Goal: Information Seeking & Learning: Find specific page/section

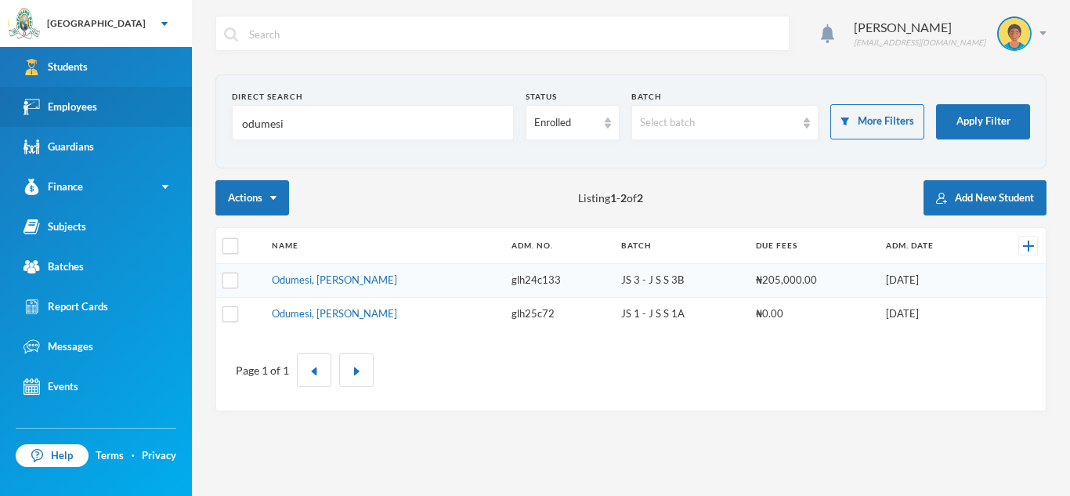
click at [100, 102] on link "Employees" at bounding box center [96, 107] width 192 height 40
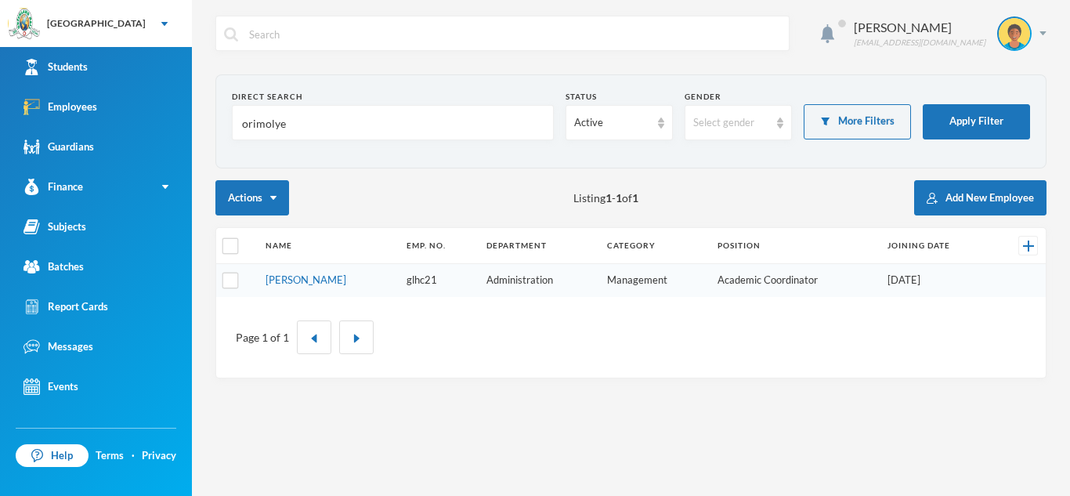
click at [289, 121] on input "orimolye" at bounding box center [393, 123] width 305 height 35
click at [272, 129] on input "olsa" at bounding box center [393, 123] width 305 height 35
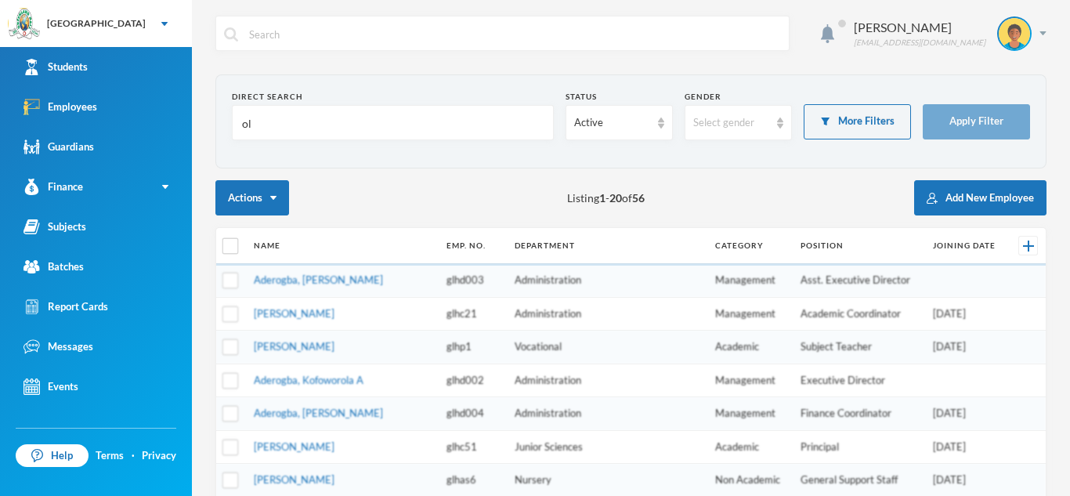
type input "o"
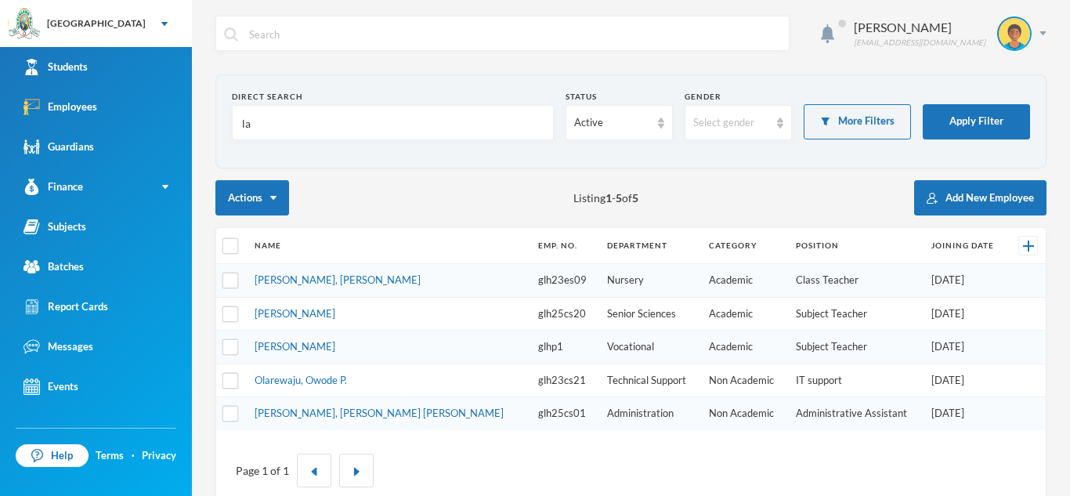
type input "l"
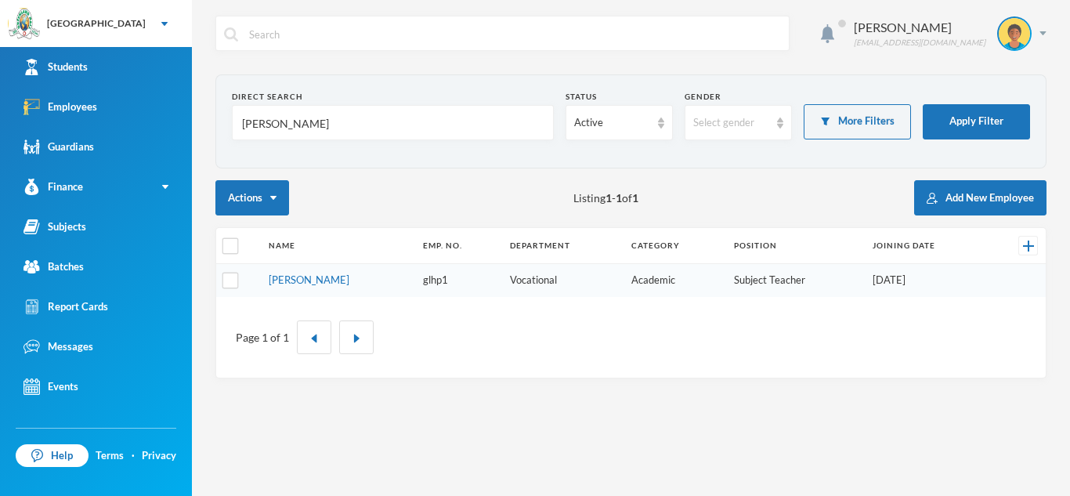
type input "[PERSON_NAME]"
click at [295, 270] on td "[PERSON_NAME]" at bounding box center [338, 280] width 154 height 33
click at [302, 279] on link "[PERSON_NAME]" at bounding box center [309, 279] width 81 height 13
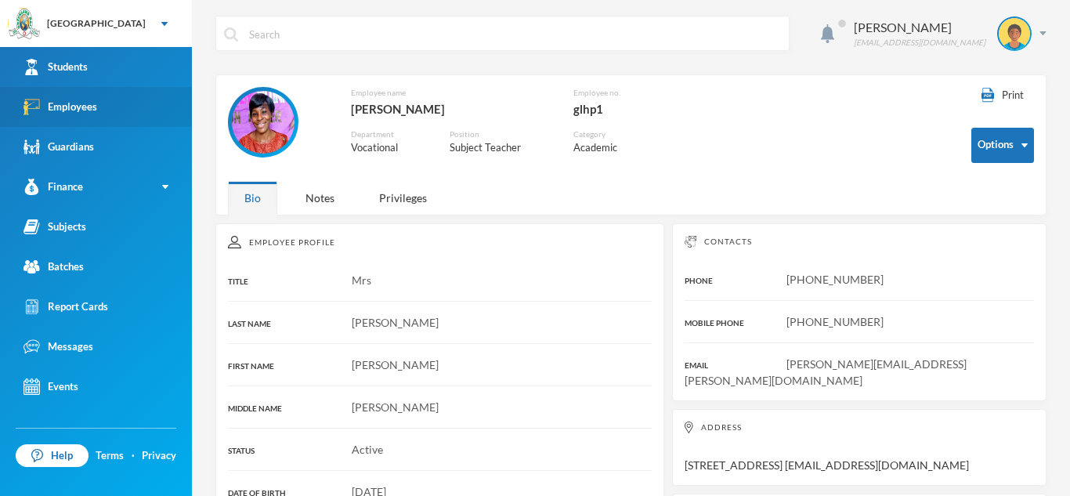
click at [66, 117] on link "Employees" at bounding box center [96, 107] width 192 height 40
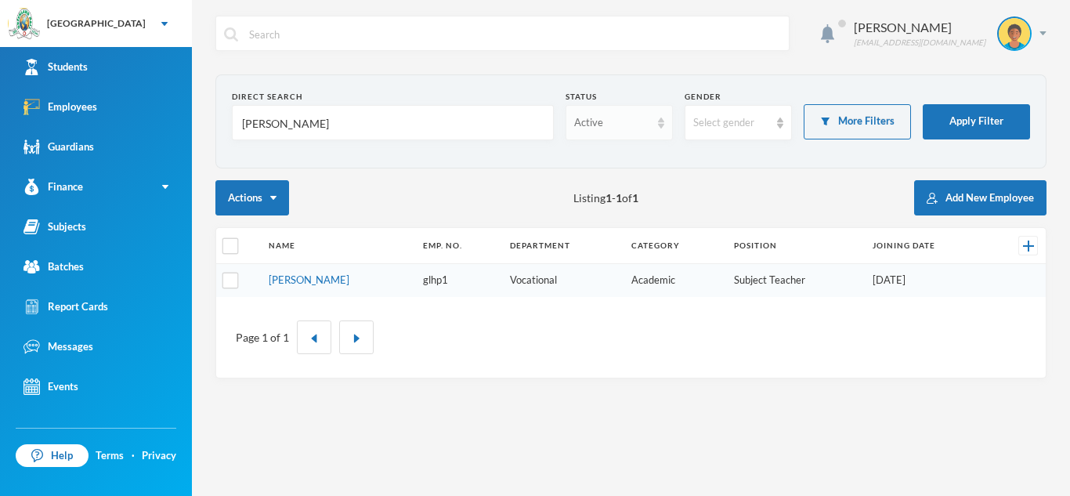
click at [656, 123] on div "Active" at bounding box center [619, 122] width 107 height 35
click at [631, 181] on span "Left Institution" at bounding box center [611, 183] width 72 height 13
click at [982, 114] on button "Apply Filter" at bounding box center [976, 121] width 107 height 35
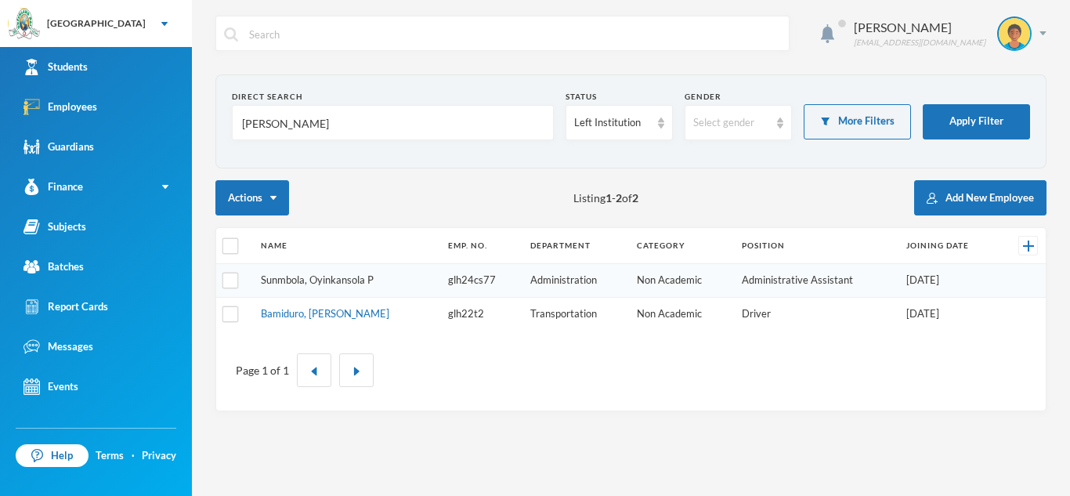
click at [353, 284] on link "Sunmbola, Oyinkansola P" at bounding box center [317, 279] width 113 height 13
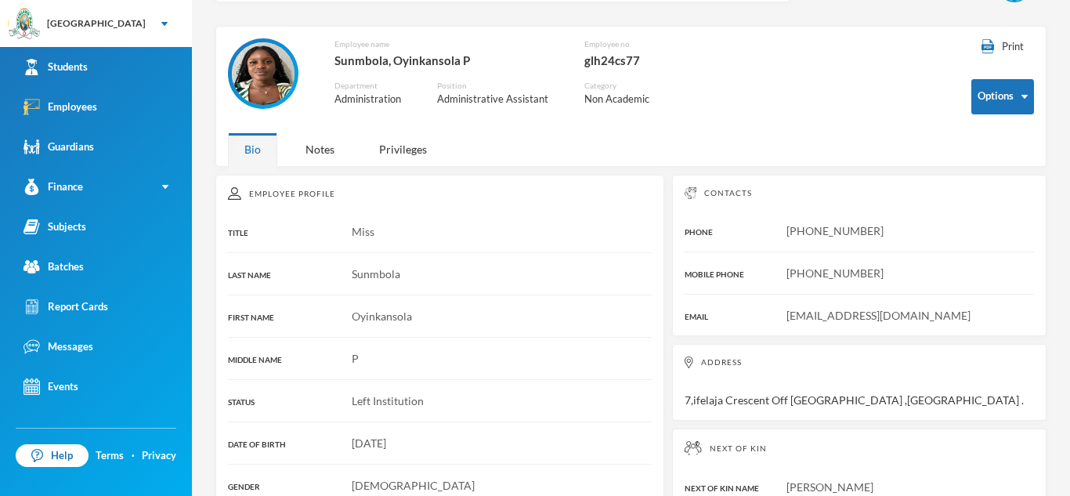
scroll to position [40, 0]
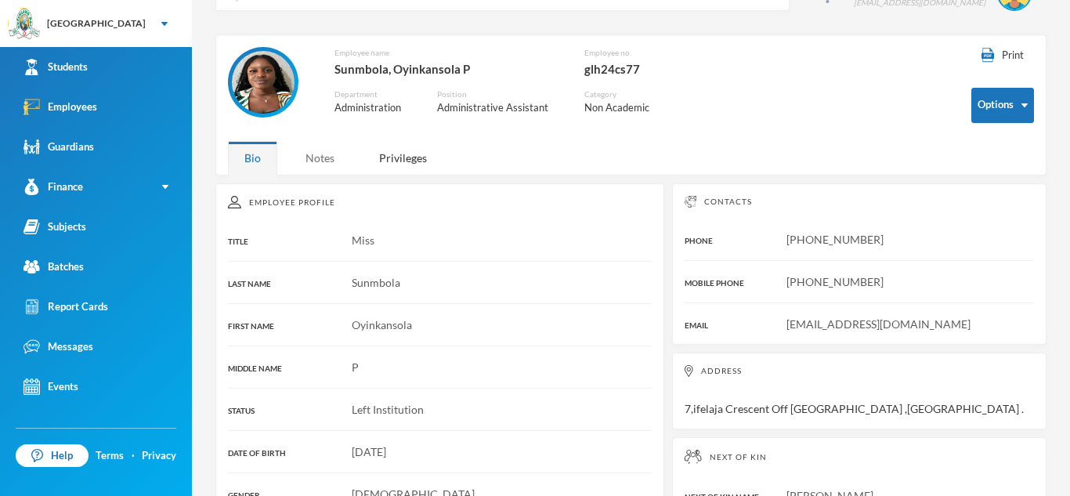
click at [320, 157] on div "Notes" at bounding box center [320, 158] width 62 height 34
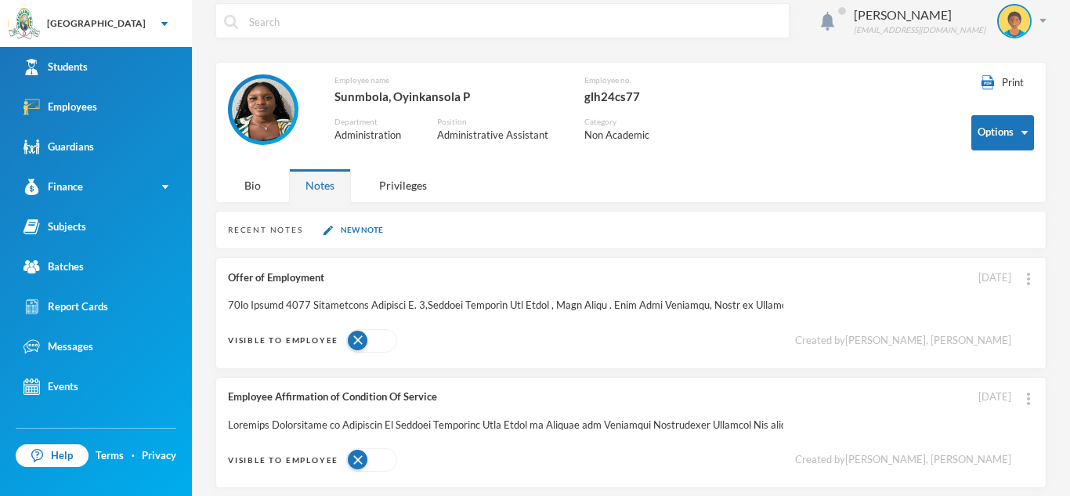
scroll to position [0, 0]
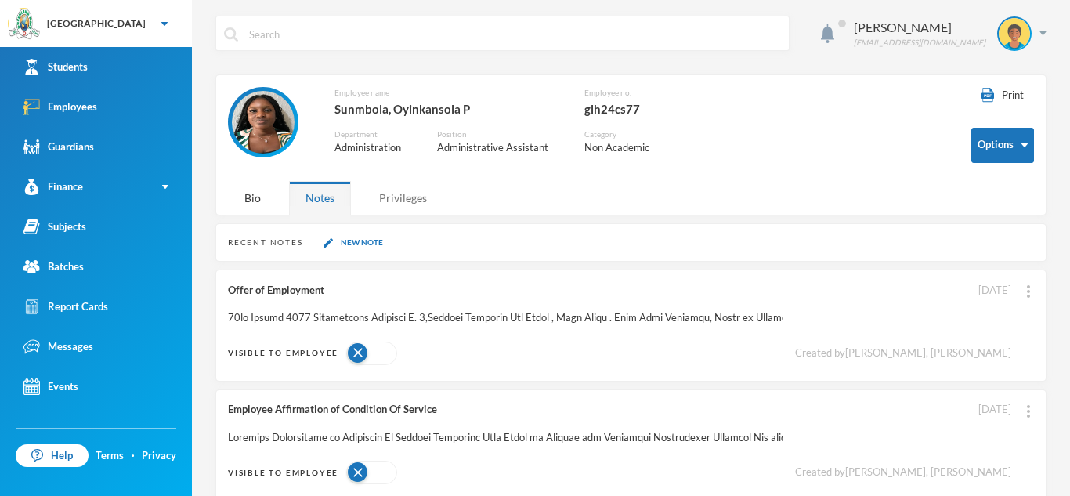
click at [397, 202] on div "Privileges" at bounding box center [403, 198] width 81 height 34
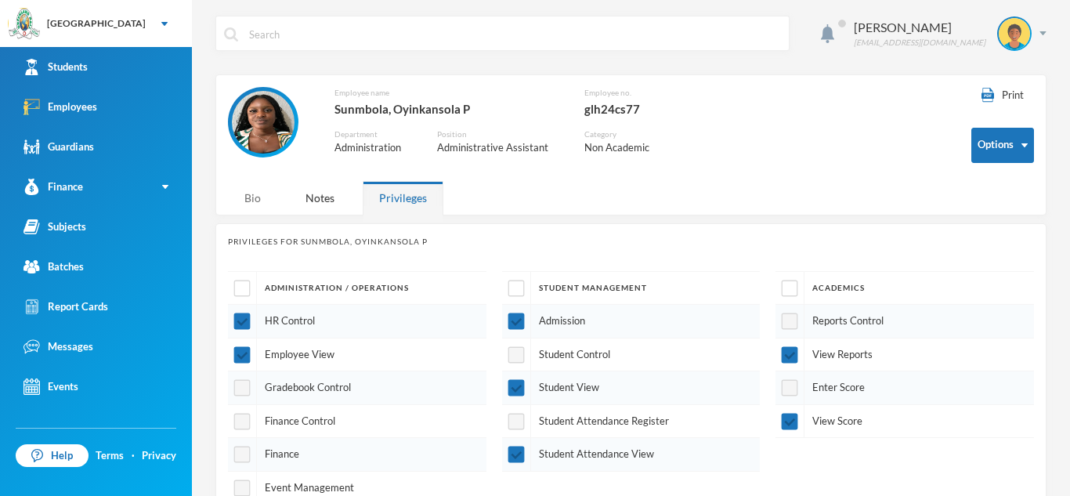
click at [244, 201] on div "Bio" at bounding box center [252, 198] width 49 height 34
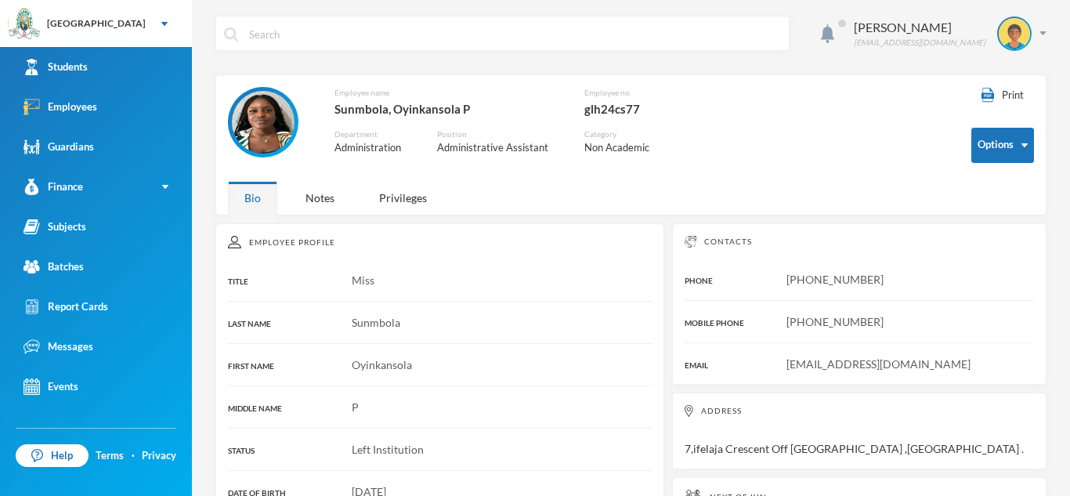
click at [257, 132] on img at bounding box center [263, 122] width 63 height 63
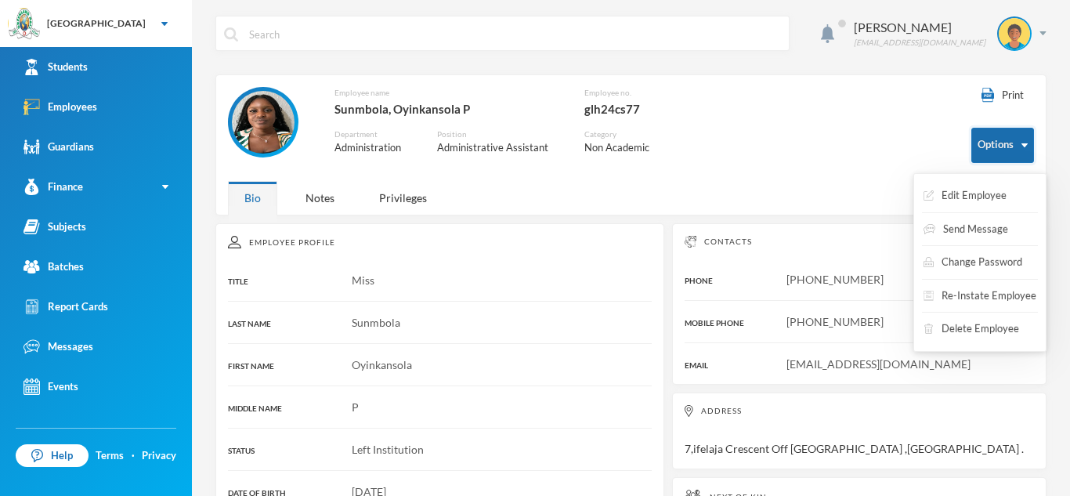
click at [983, 145] on button "Options" at bounding box center [1003, 145] width 63 height 35
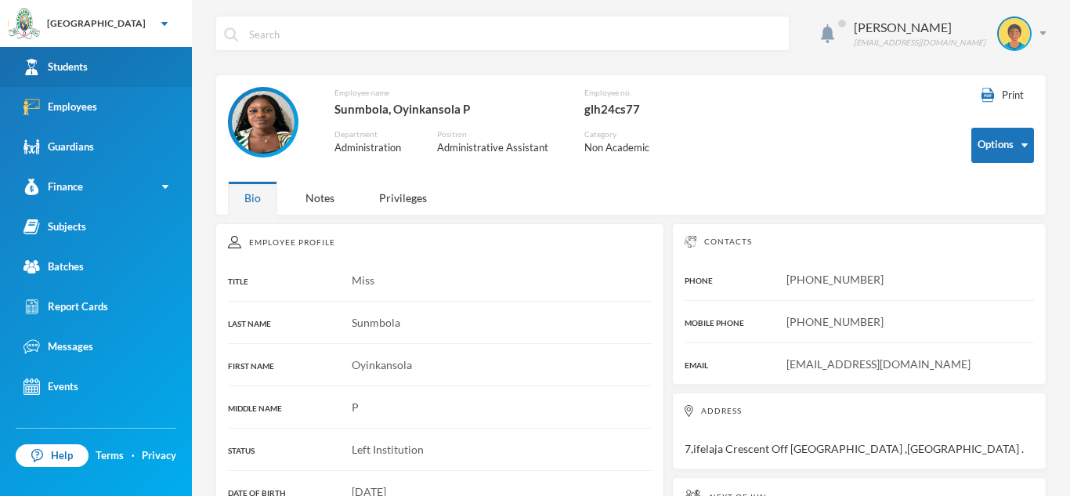
click at [55, 71] on div "Students" at bounding box center [56, 67] width 64 height 16
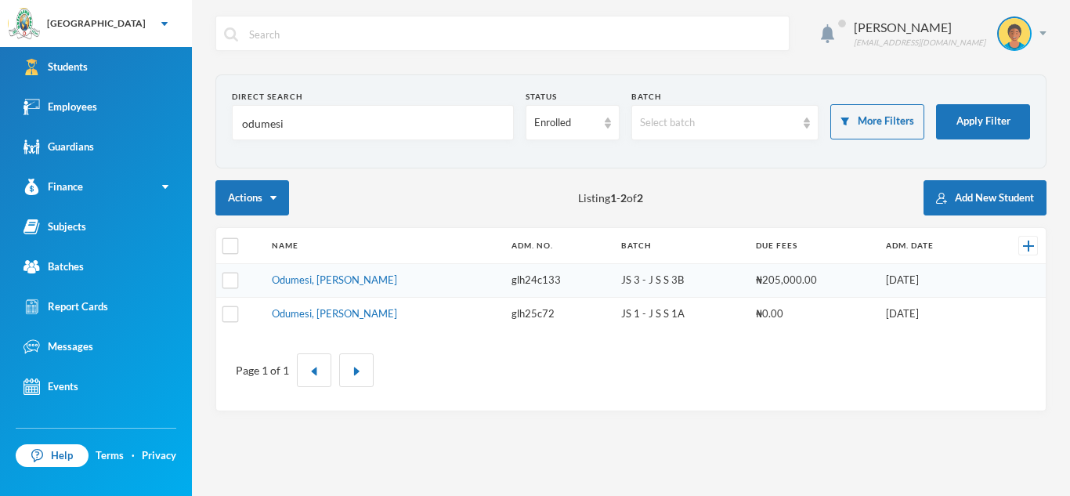
click at [294, 125] on input "odumesi" at bounding box center [373, 123] width 265 height 35
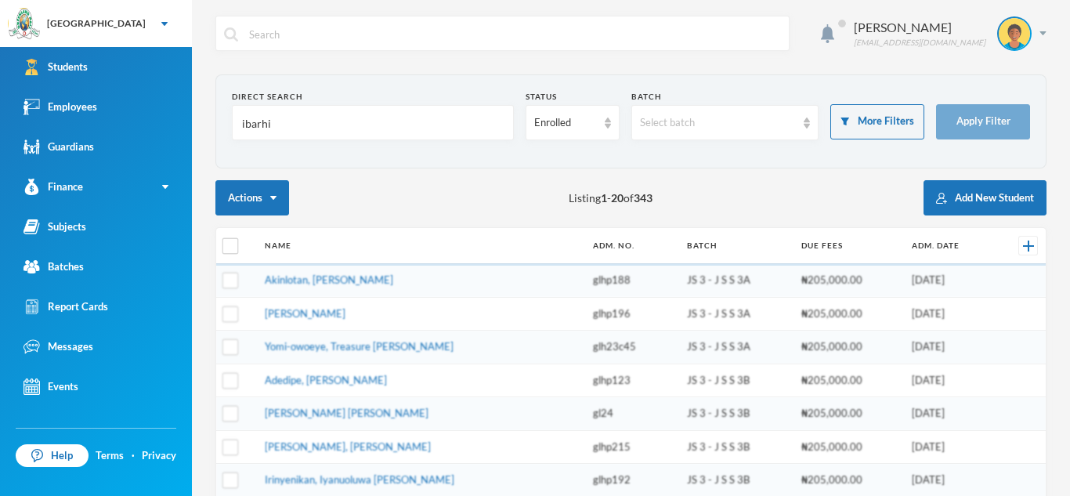
type input "ibarhim"
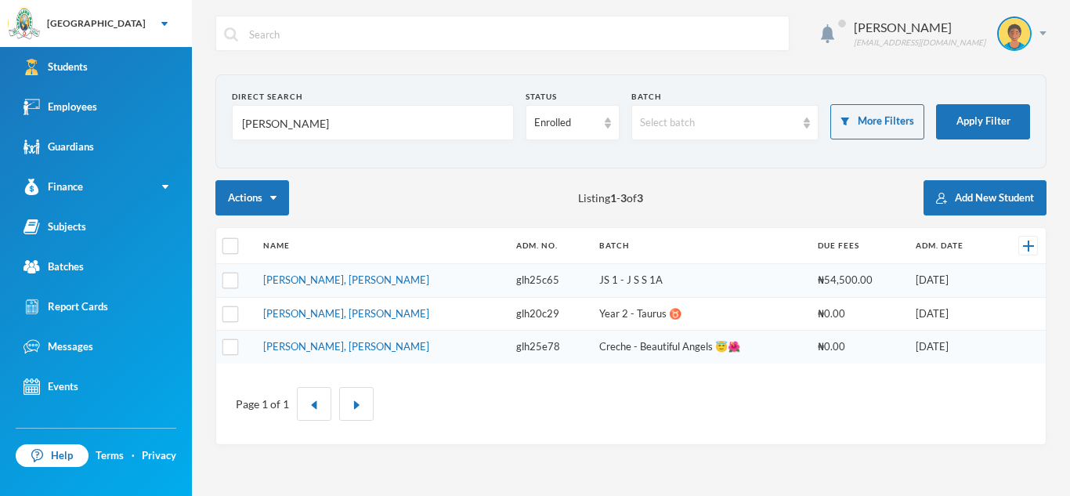
click at [314, 123] on input "[PERSON_NAME]" at bounding box center [373, 123] width 265 height 35
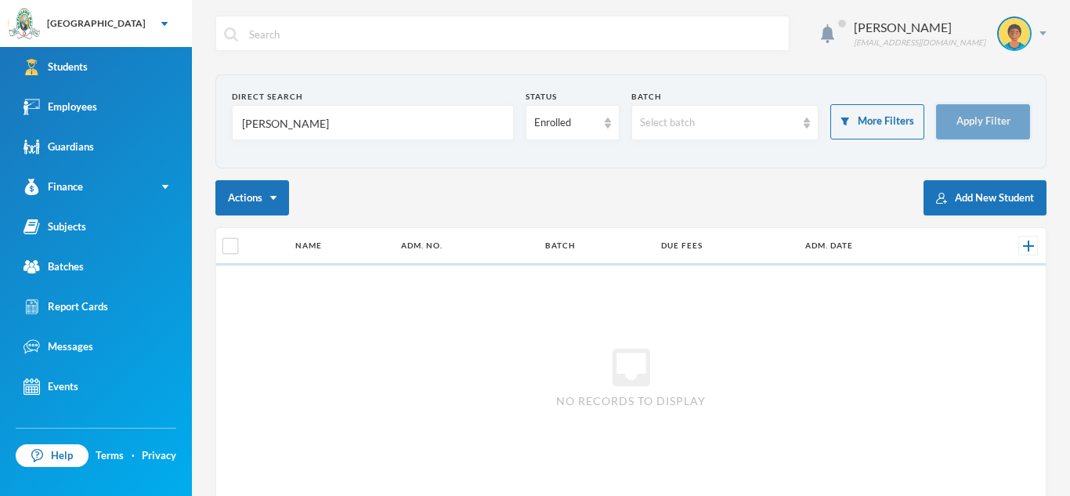
type input "[PERSON_NAME]"
click at [1016, 115] on button "Apply Filter" at bounding box center [983, 121] width 94 height 35
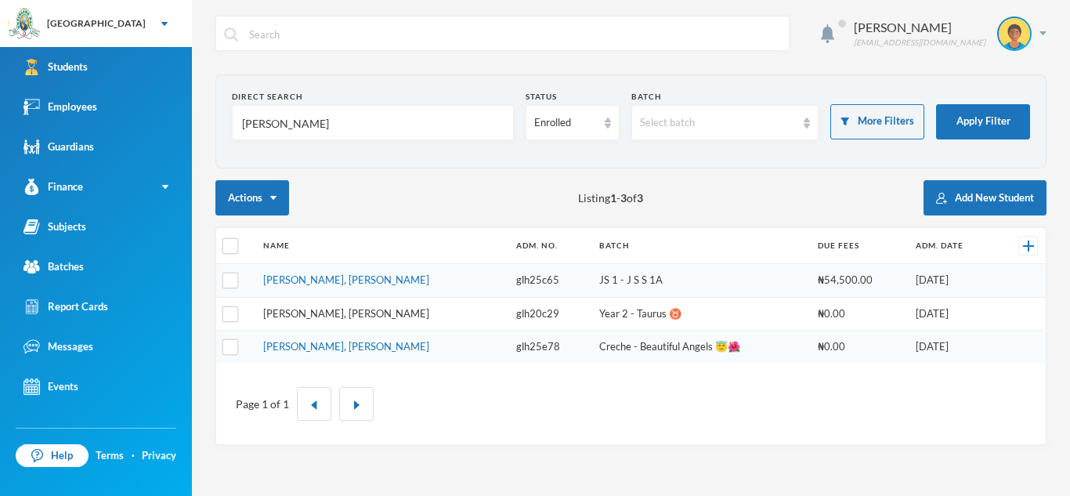
click at [335, 314] on link "[PERSON_NAME], [PERSON_NAME]" at bounding box center [346, 313] width 166 height 13
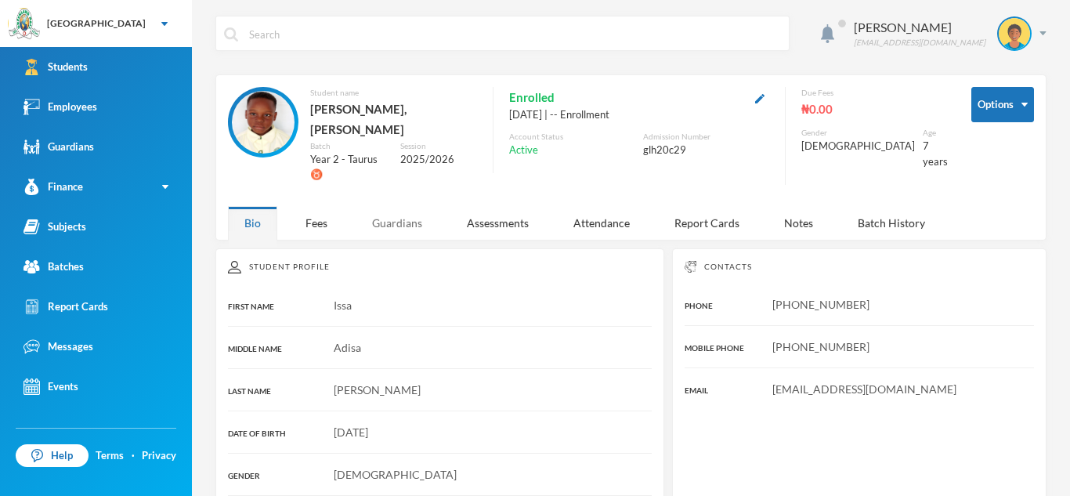
click at [399, 206] on div "Guardians" at bounding box center [397, 223] width 83 height 34
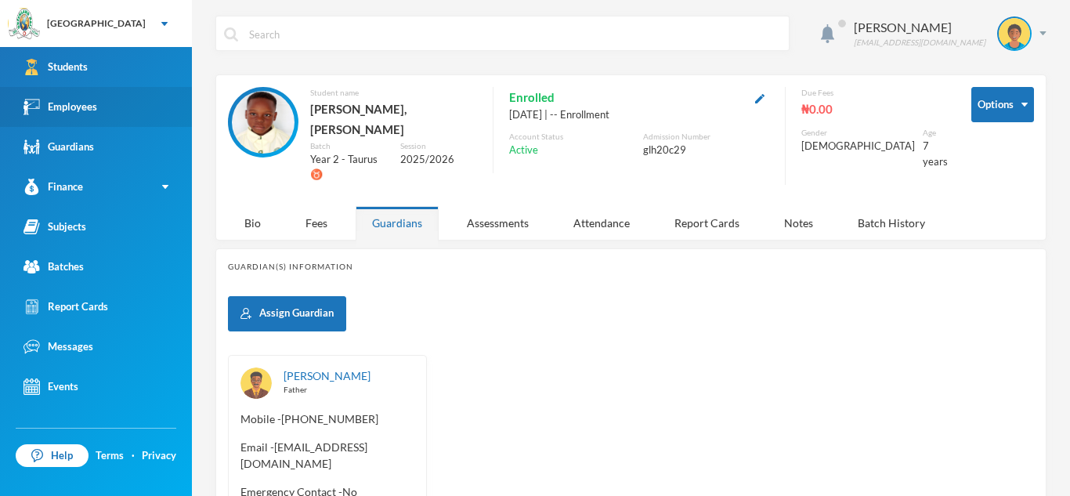
click at [31, 100] on img at bounding box center [32, 107] width 16 height 16
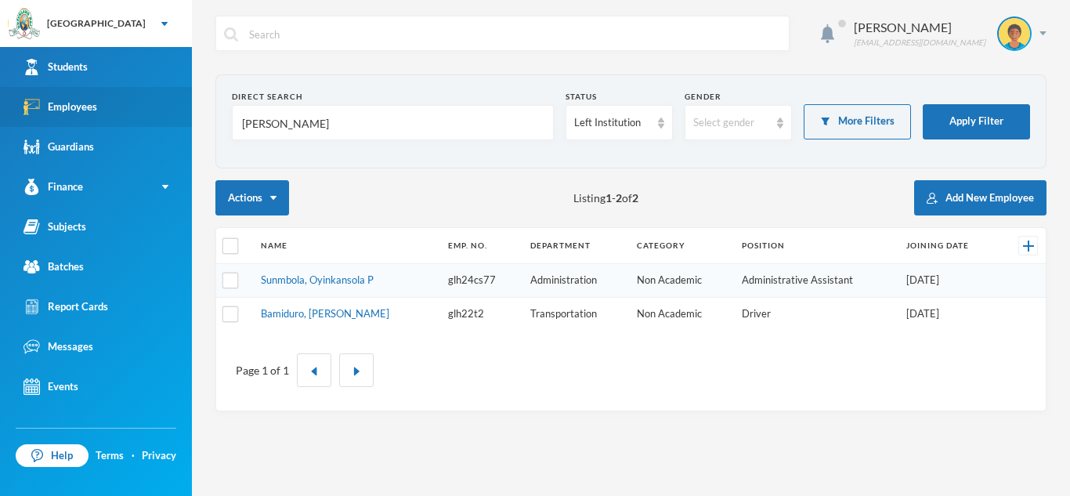
click at [351, 272] on td "Sunmbola, Oyinkansola P" at bounding box center [346, 281] width 187 height 34
click at [347, 282] on link "Sunmbola, Oyinkansola P" at bounding box center [317, 279] width 113 height 13
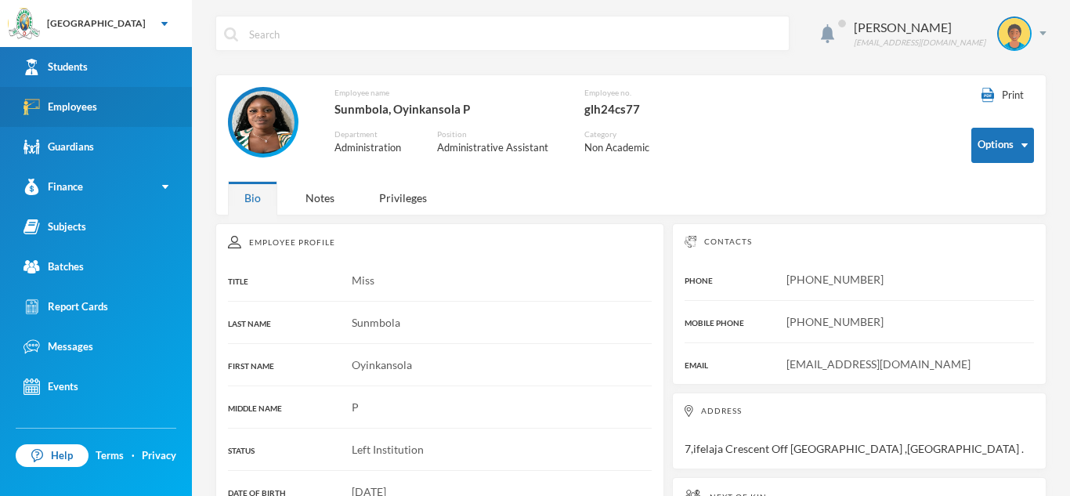
click at [267, 125] on img at bounding box center [263, 122] width 63 height 63
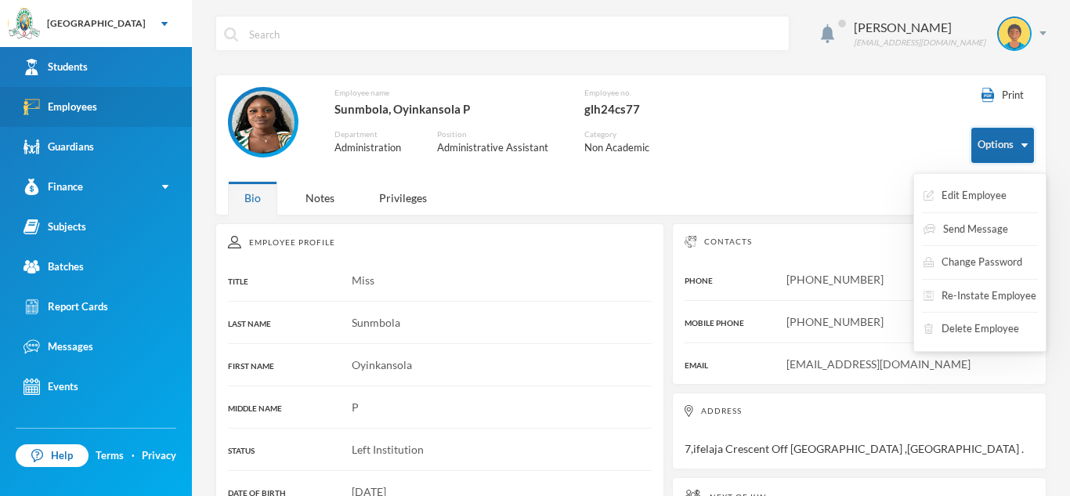
click at [1017, 144] on button "Options" at bounding box center [1003, 145] width 63 height 35
click at [1003, 190] on button "Edit Employee" at bounding box center [965, 196] width 86 height 28
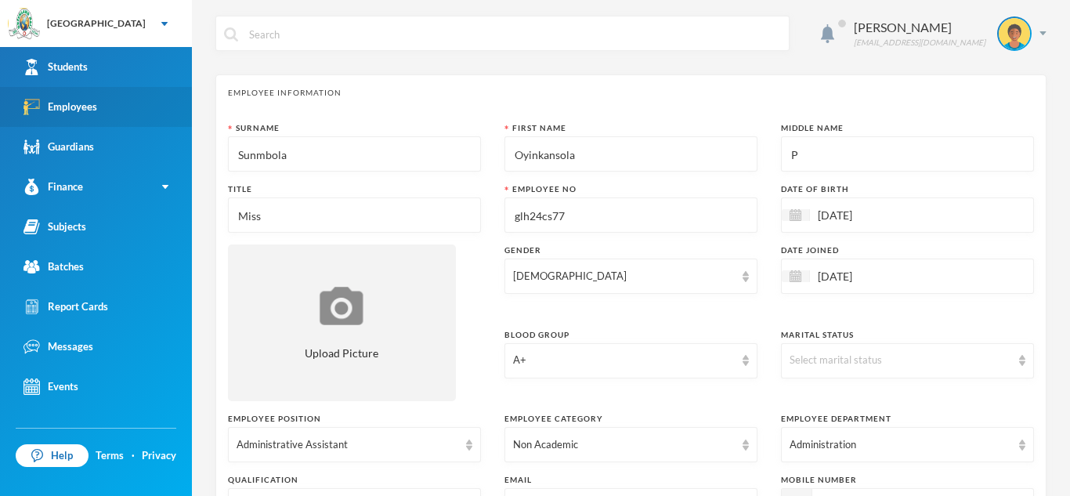
click at [100, 101] on link "Employees" at bounding box center [96, 107] width 192 height 40
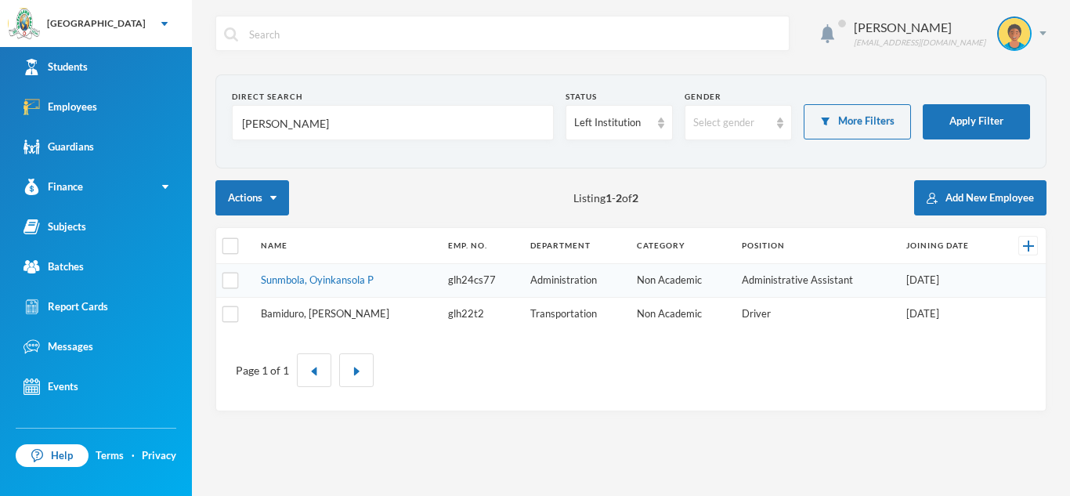
click at [331, 313] on link "Bamiduro, [PERSON_NAME]" at bounding box center [325, 313] width 129 height 13
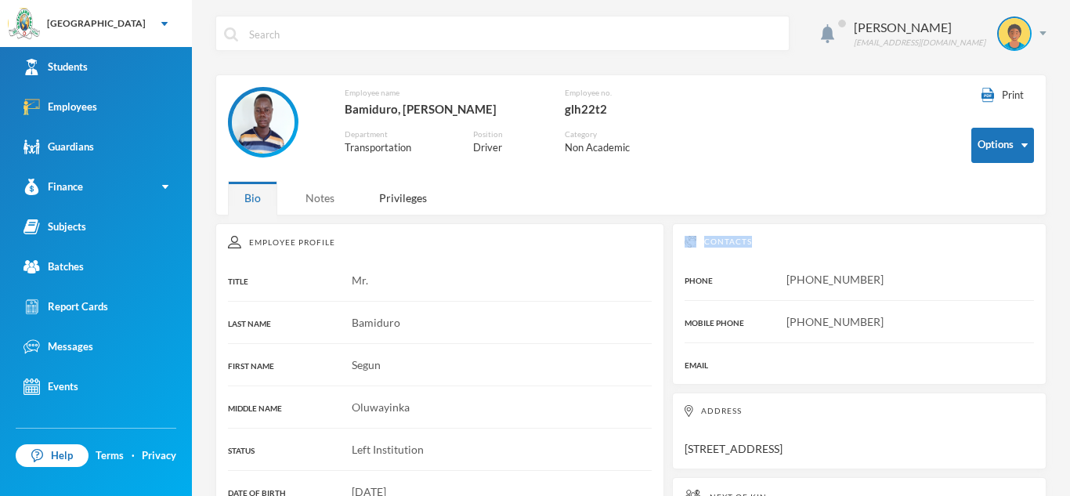
click at [310, 201] on div "Notes" at bounding box center [320, 198] width 62 height 34
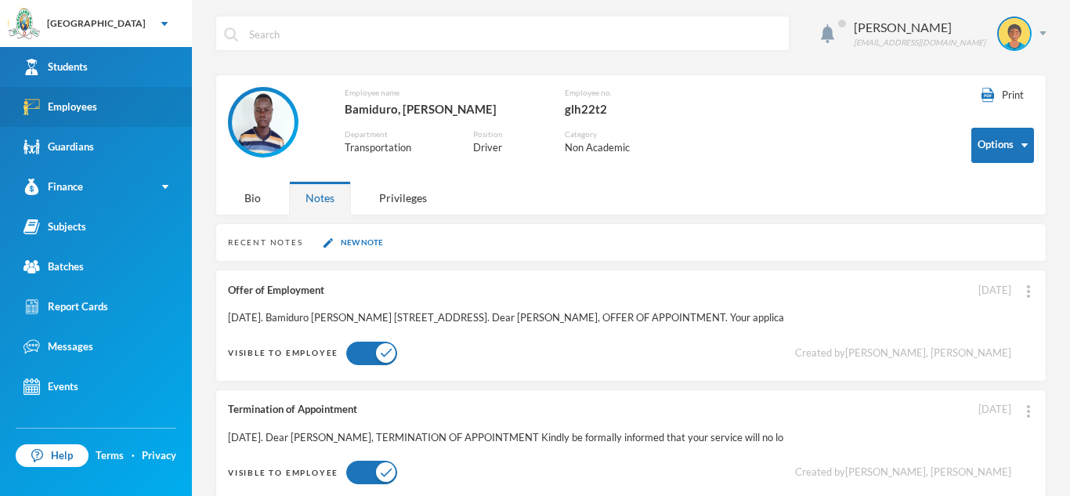
click at [149, 92] on link "Employees" at bounding box center [96, 107] width 192 height 40
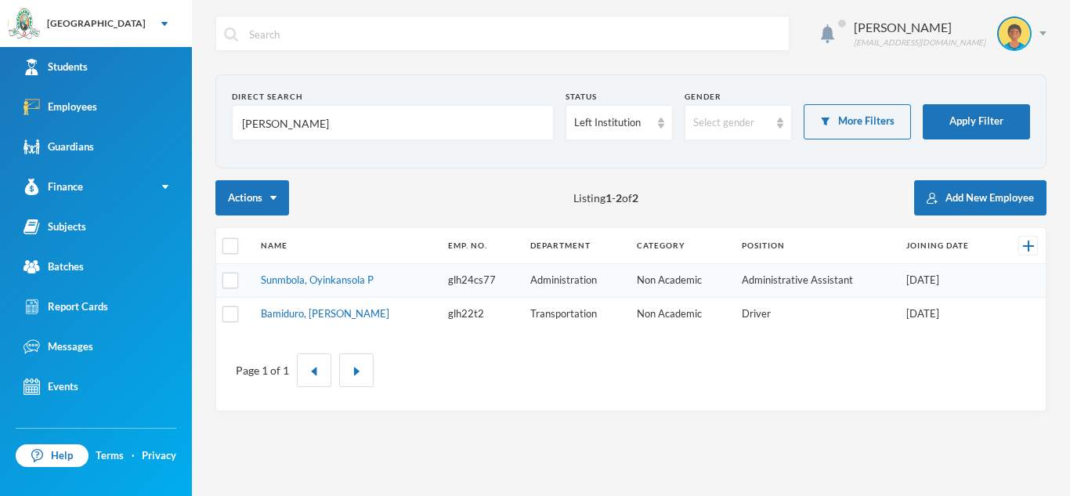
click at [305, 286] on td "Sunmbola, Oyinkansola P" at bounding box center [346, 281] width 187 height 34
click at [344, 273] on link "Sunmbola, Oyinkansola P" at bounding box center [317, 279] width 113 height 13
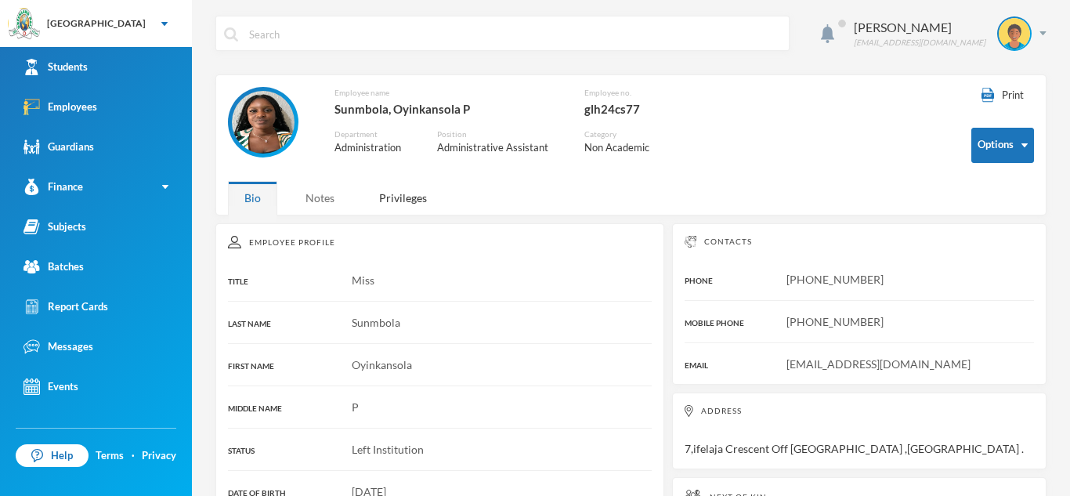
click at [322, 197] on div "Notes" at bounding box center [320, 198] width 62 height 34
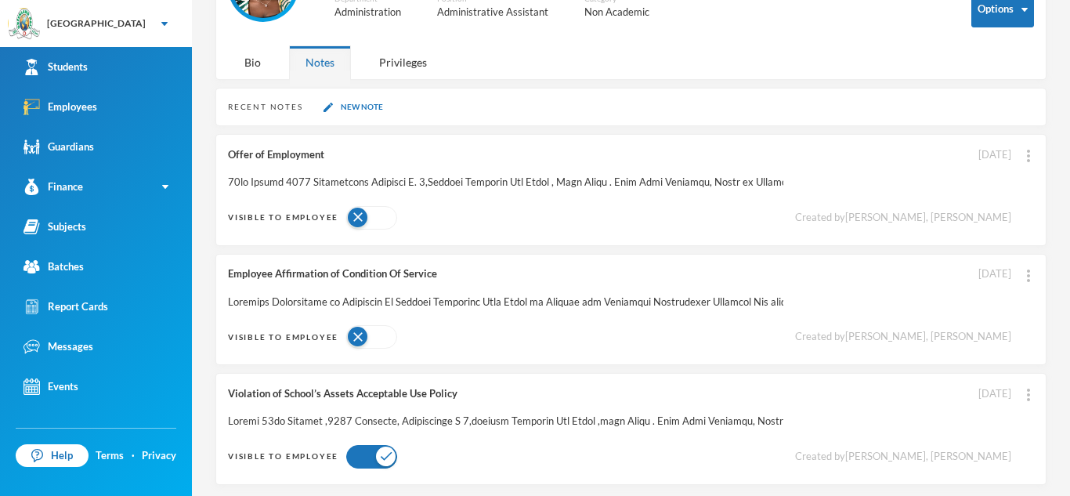
scroll to position [148, 0]
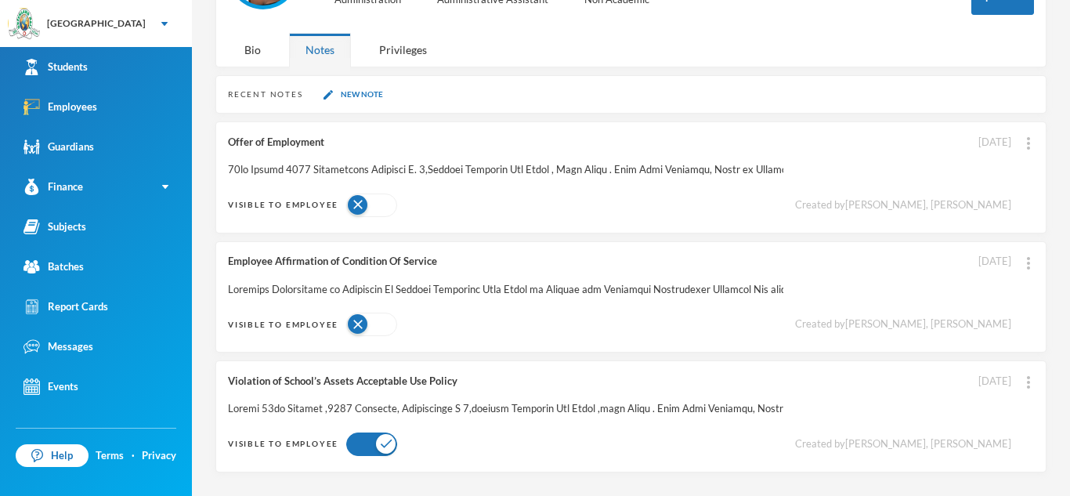
click at [538, 397] on div "Violation of School’s Assets Acceptable Use Policy [DATE] Created by [PERSON_NA…" at bounding box center [630, 416] width 831 height 112
click at [541, 405] on div at bounding box center [506, 409] width 556 height 16
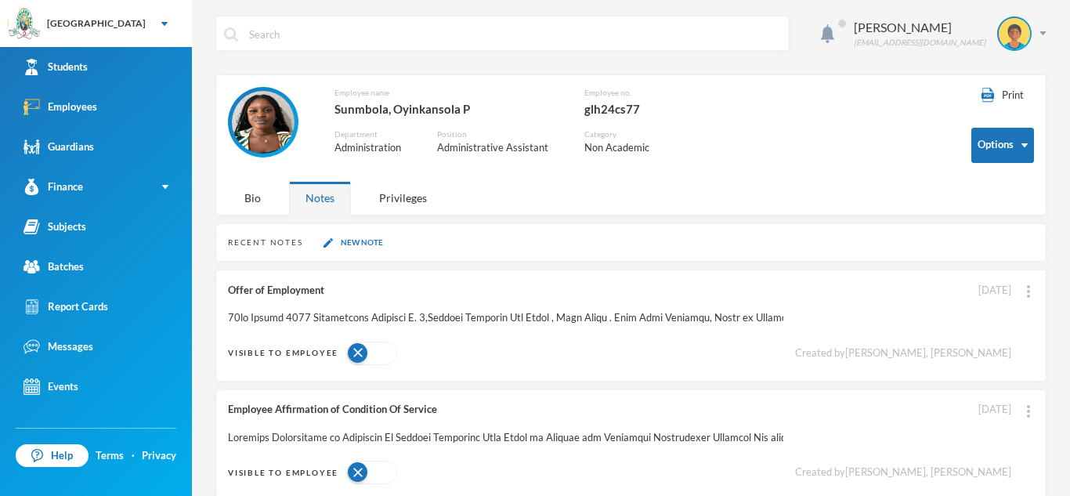
click at [84, 112] on div "Employees" at bounding box center [61, 107] width 74 height 16
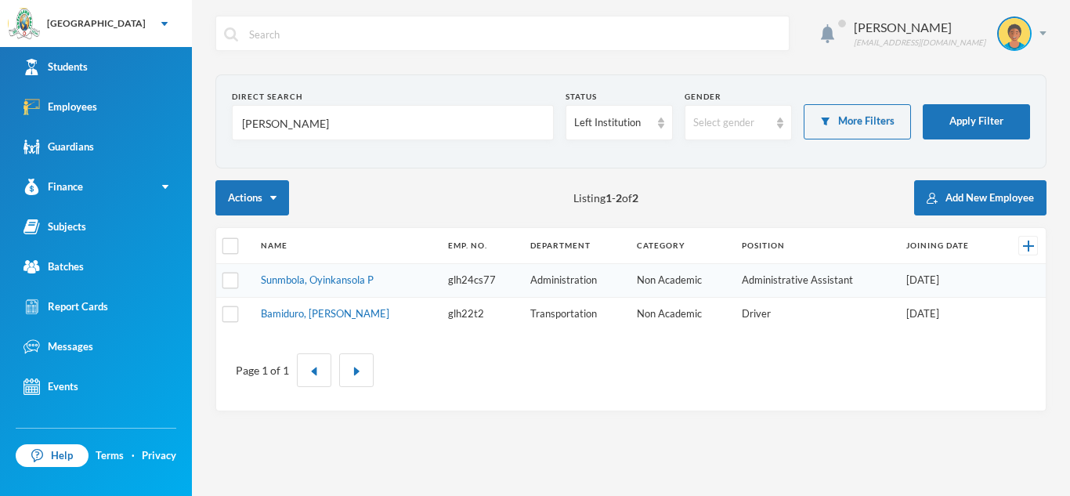
click at [284, 122] on input "[PERSON_NAME]" at bounding box center [393, 123] width 305 height 35
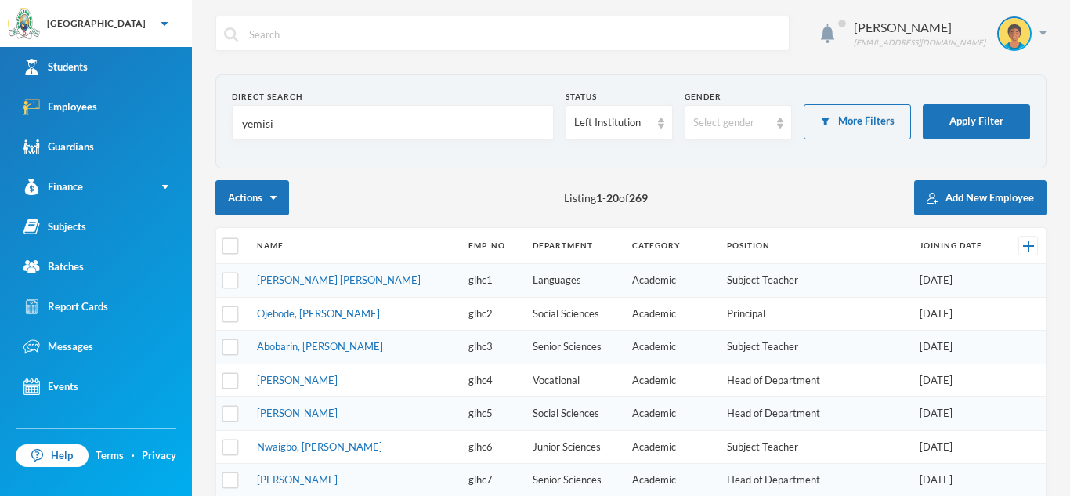
type input "yemisi"
click at [1005, 121] on button "Apply Filter" at bounding box center [976, 121] width 107 height 35
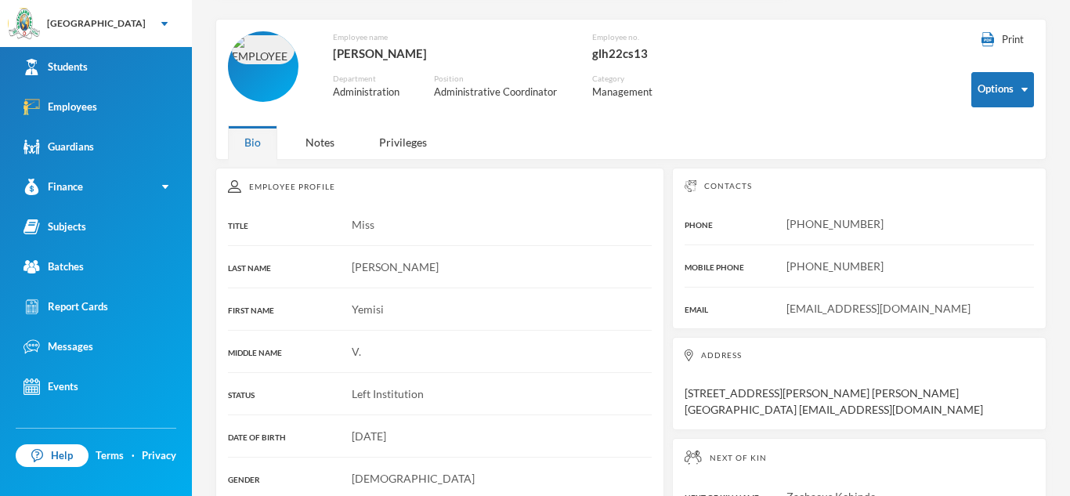
scroll to position [51, 0]
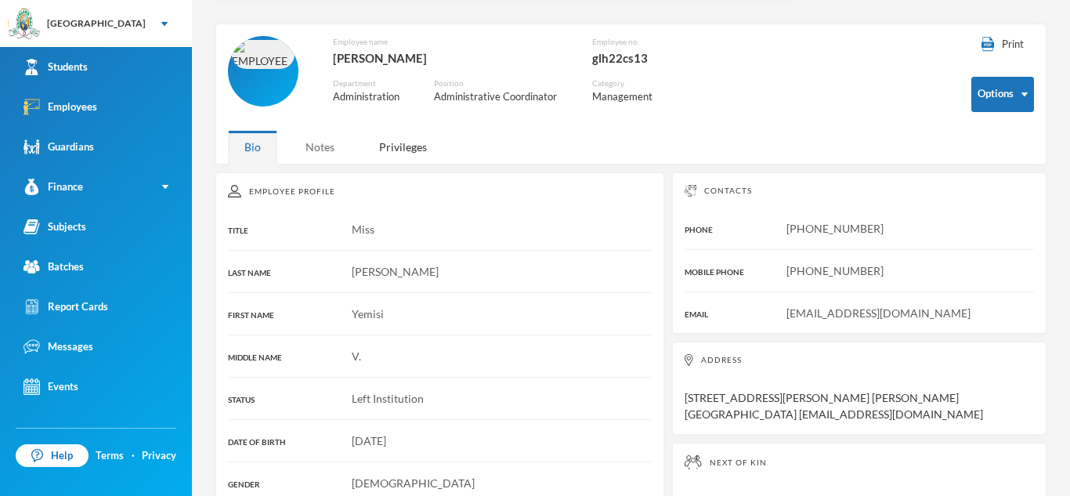
click at [323, 152] on div "Notes" at bounding box center [320, 147] width 62 height 34
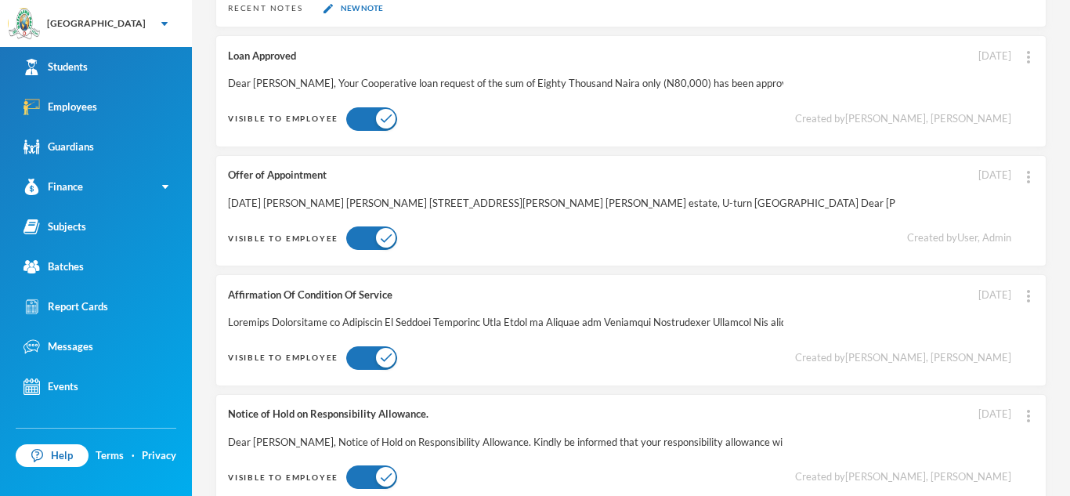
scroll to position [0, 0]
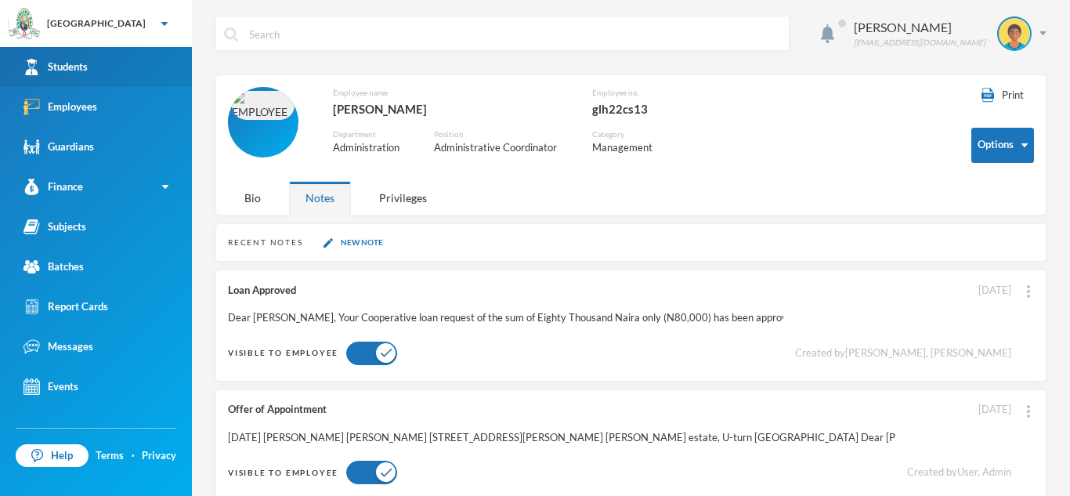
click at [111, 61] on link "Students" at bounding box center [96, 67] width 192 height 40
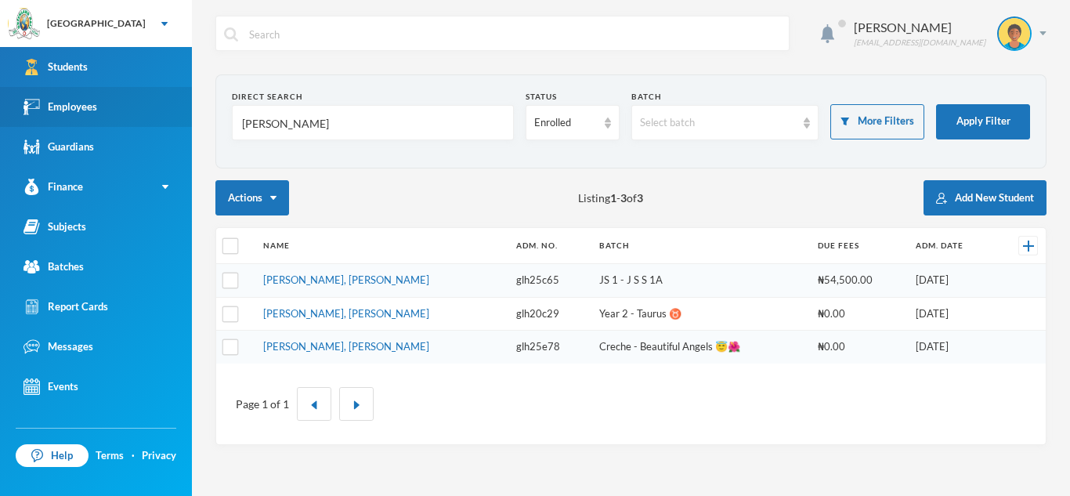
click at [157, 118] on link "Employees" at bounding box center [96, 107] width 192 height 40
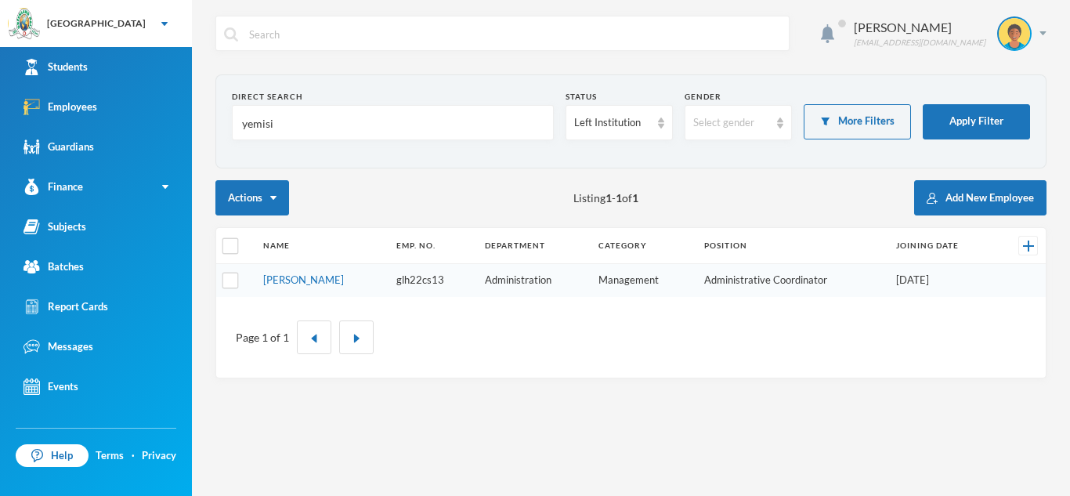
click at [292, 115] on input "yemisi" at bounding box center [393, 123] width 305 height 35
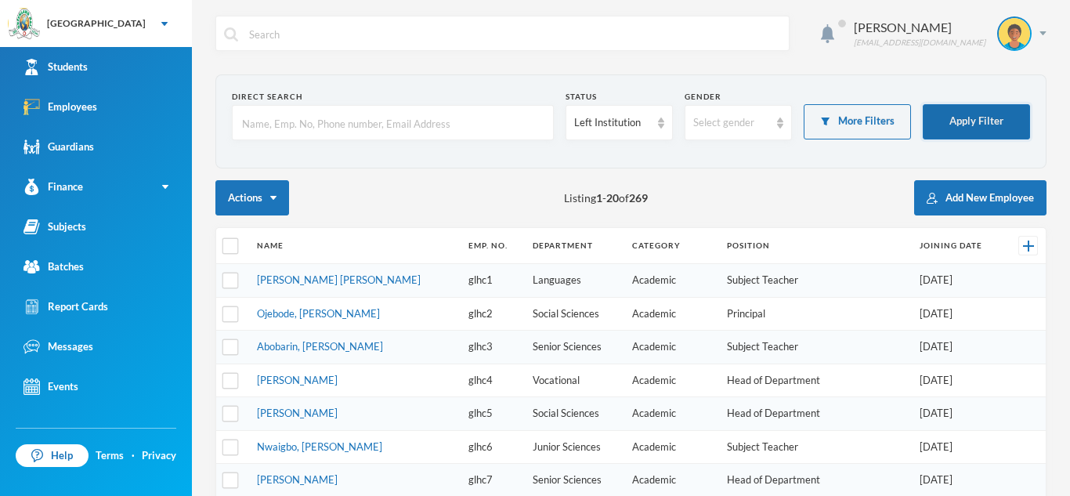
click at [982, 116] on button "Apply Filter" at bounding box center [976, 121] width 107 height 35
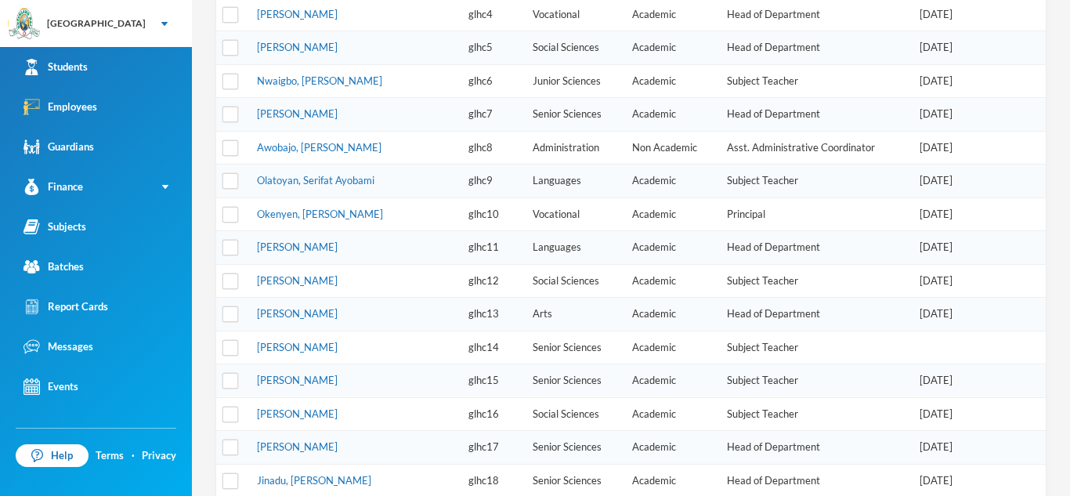
scroll to position [368, 0]
click at [324, 147] on link "Awobajo, [PERSON_NAME]" at bounding box center [319, 145] width 125 height 13
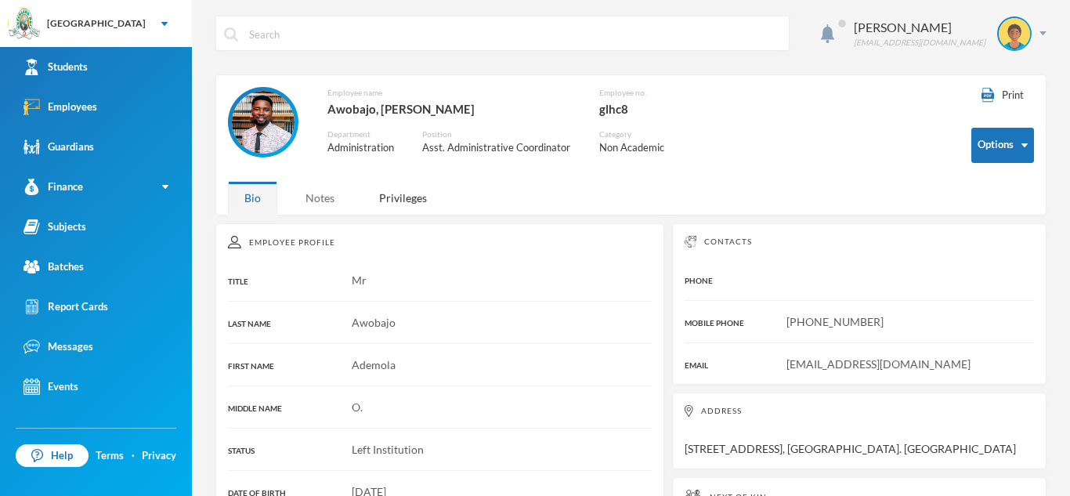
click at [318, 199] on div "Notes" at bounding box center [320, 198] width 62 height 34
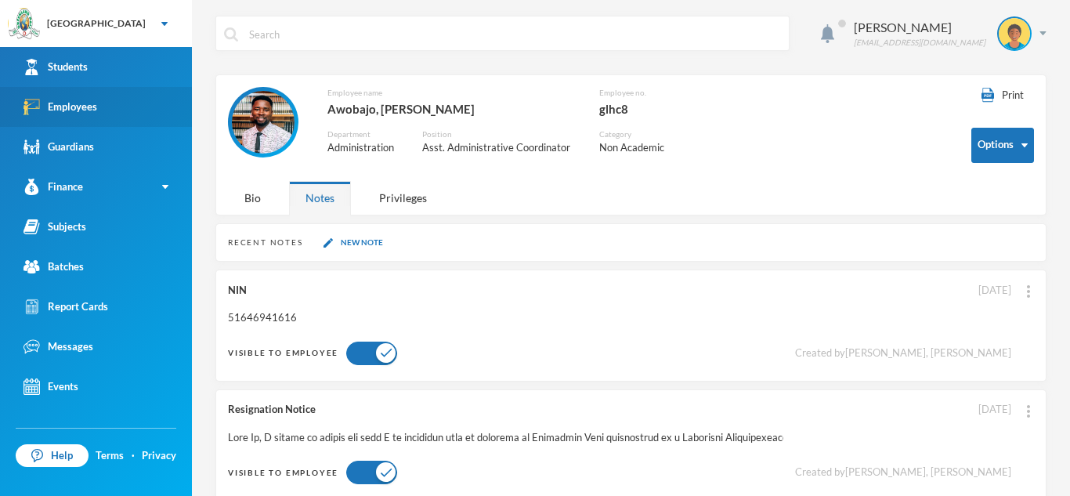
click at [148, 103] on link "Employees" at bounding box center [96, 107] width 192 height 40
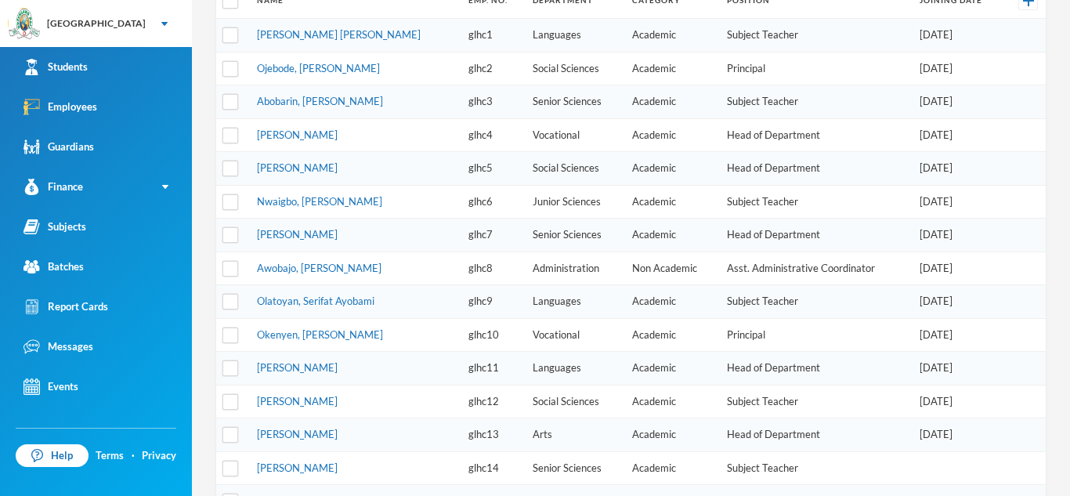
scroll to position [246, 0]
click at [313, 73] on link "Ojebode, [PERSON_NAME]" at bounding box center [318, 67] width 123 height 13
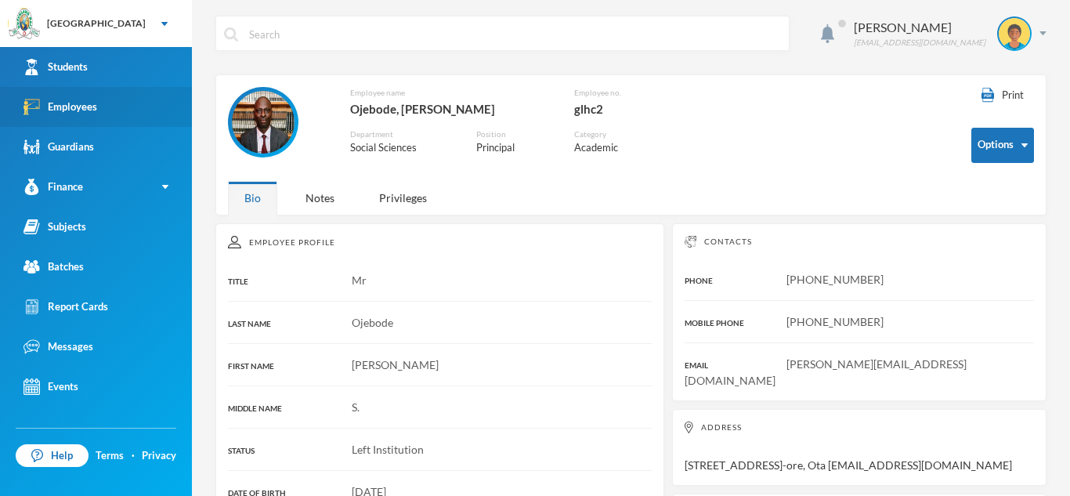
click at [170, 118] on link "Employees" at bounding box center [96, 107] width 192 height 40
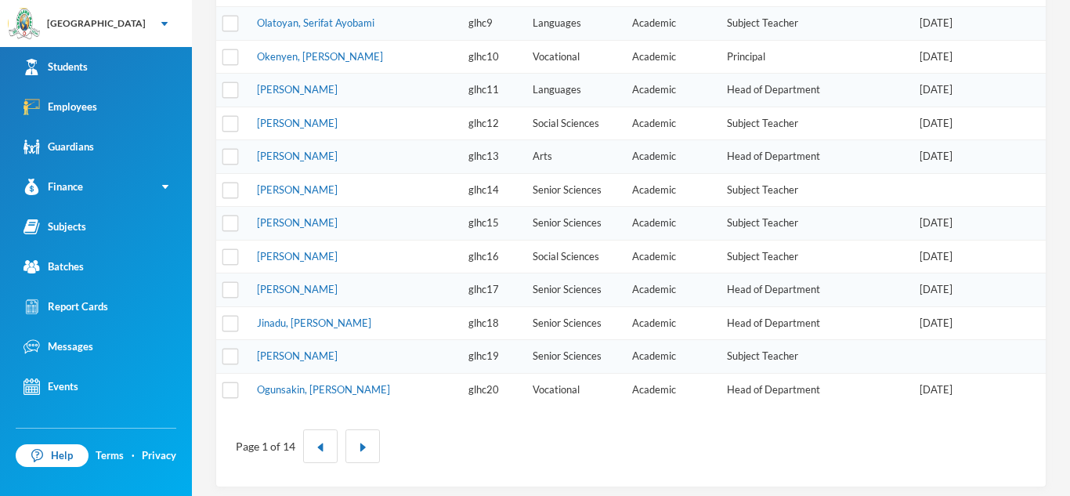
scroll to position [530, 0]
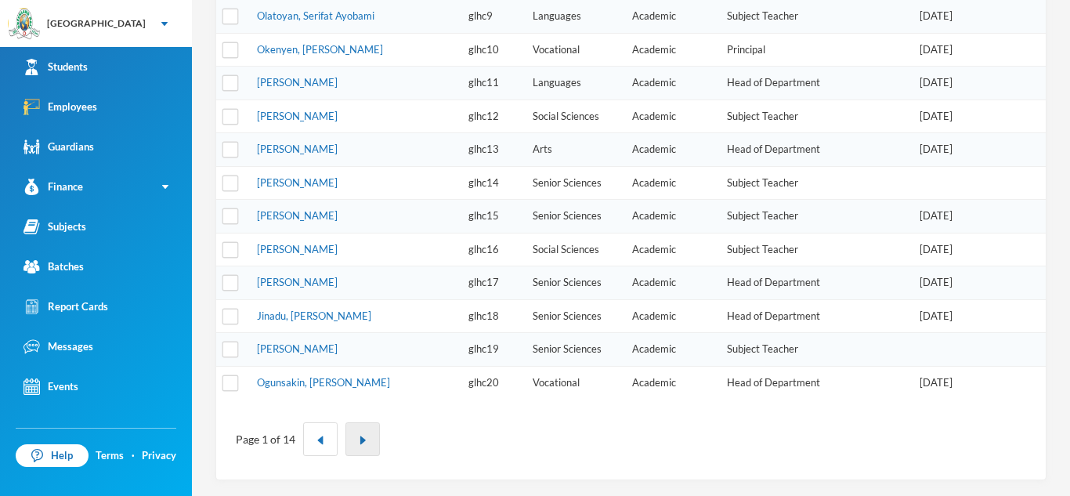
click at [360, 434] on button "button" at bounding box center [363, 439] width 34 height 34
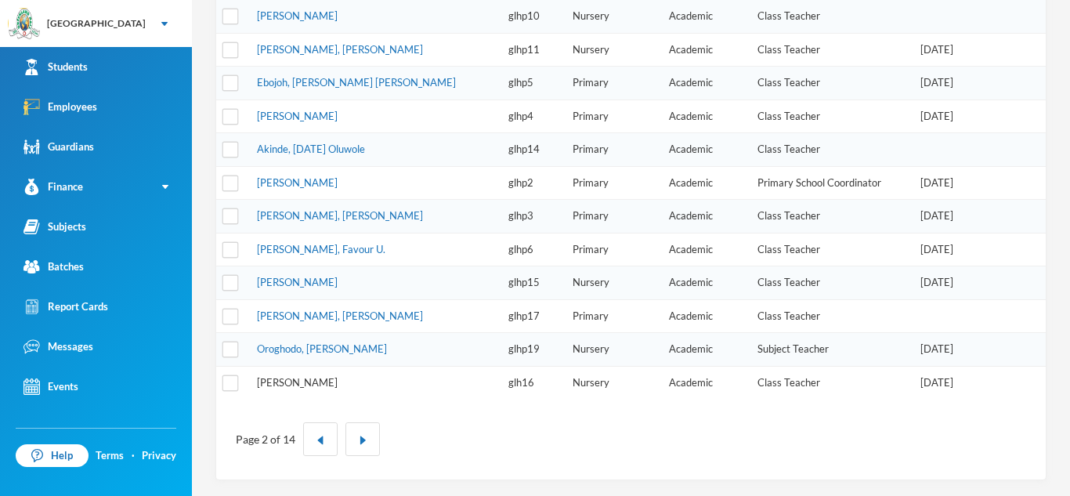
click at [338, 385] on link "[PERSON_NAME]" at bounding box center [297, 382] width 81 height 13
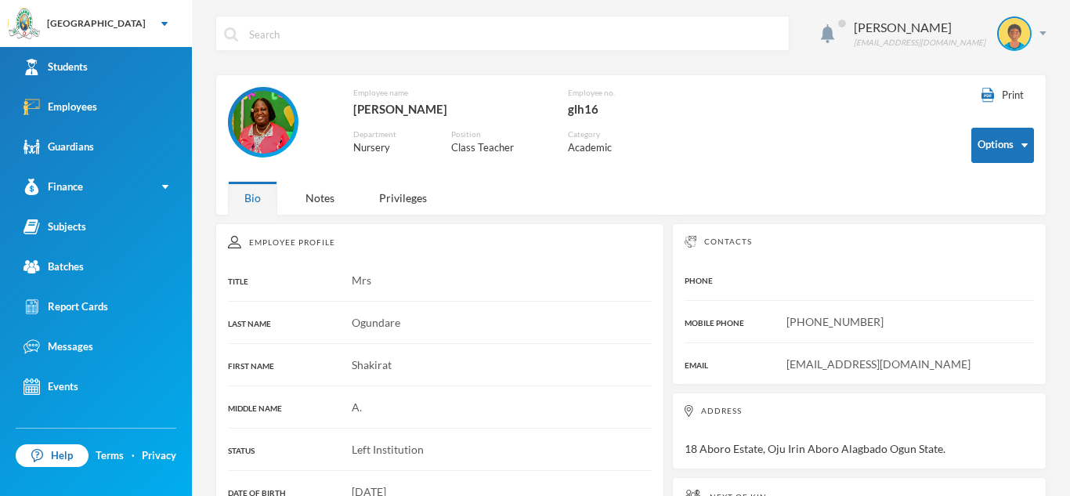
click at [270, 118] on img at bounding box center [263, 122] width 63 height 63
click at [132, 110] on link "Employees" at bounding box center [96, 107] width 192 height 40
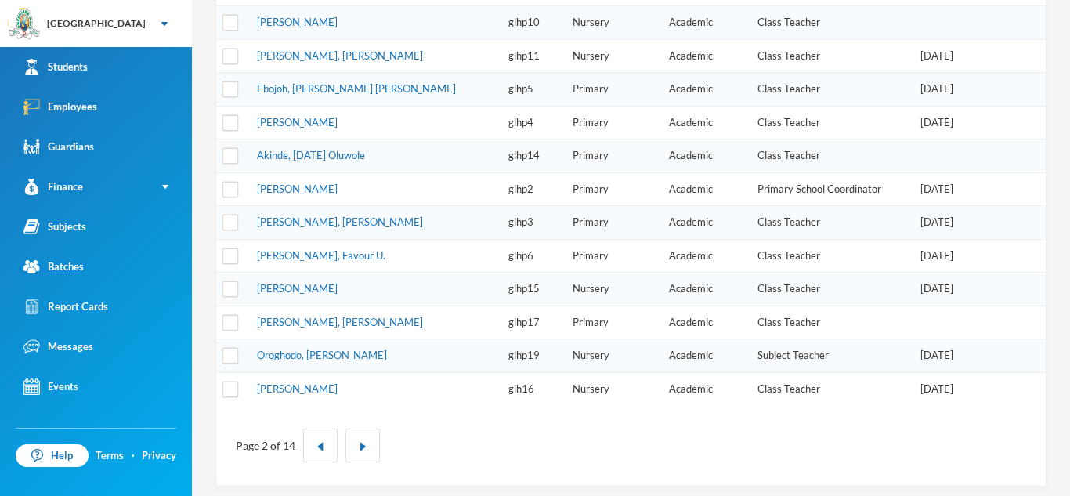
scroll to position [530, 0]
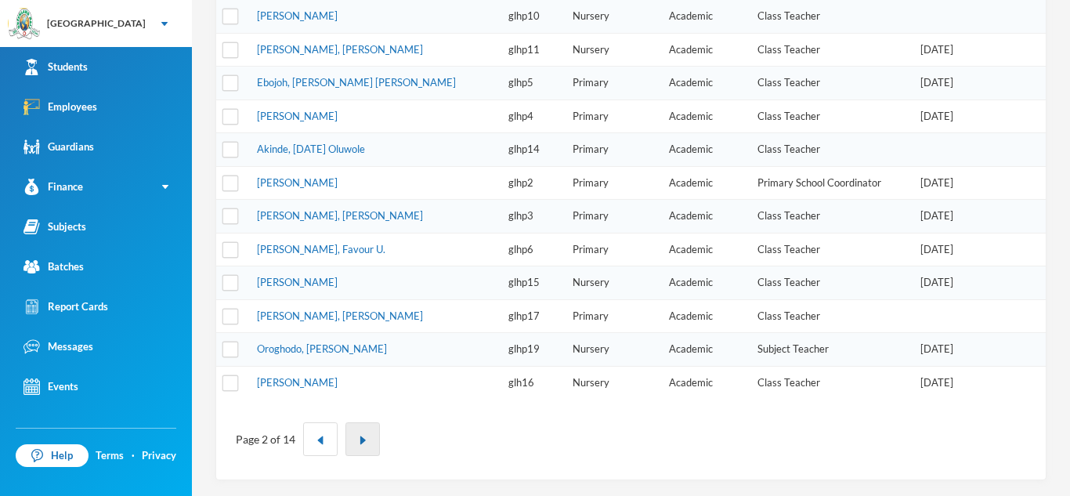
click at [367, 433] on button "button" at bounding box center [363, 439] width 34 height 34
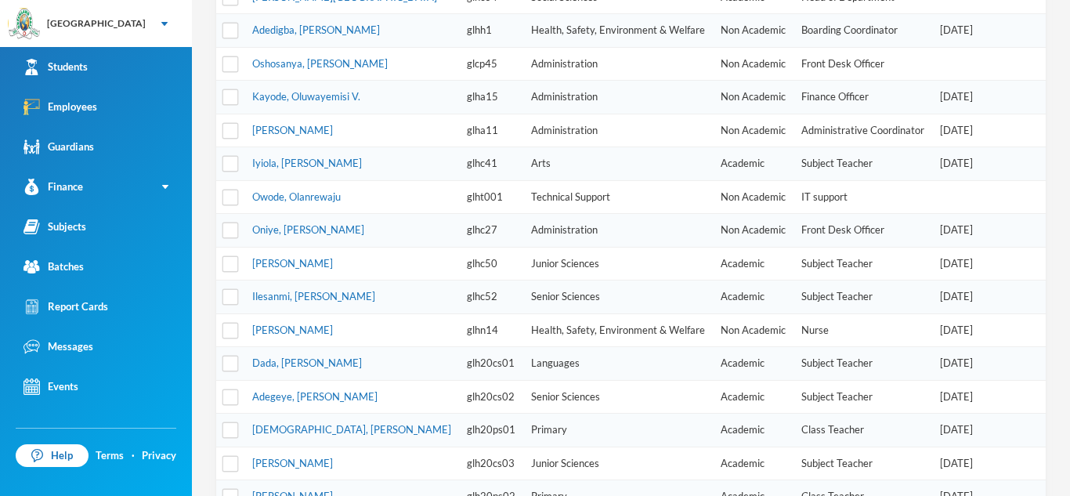
scroll to position [317, 0]
click at [367, 65] on link "Oshosanya, [PERSON_NAME]" at bounding box center [320, 62] width 136 height 13
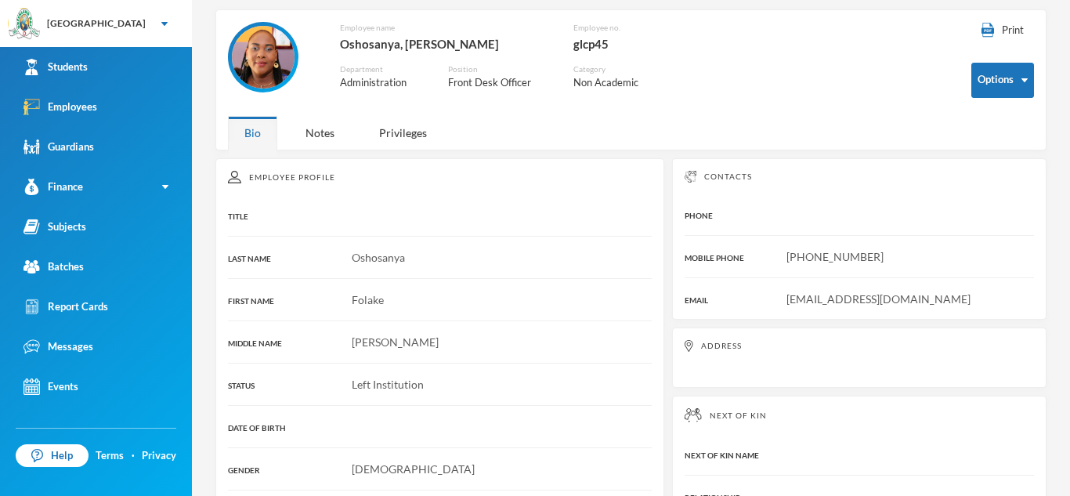
scroll to position [49, 0]
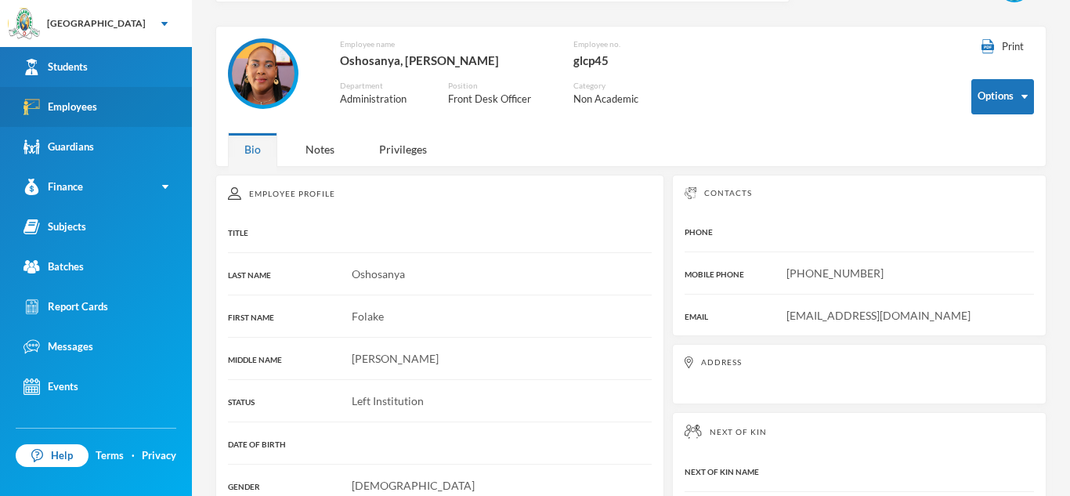
click at [134, 114] on link "Employees" at bounding box center [96, 107] width 192 height 40
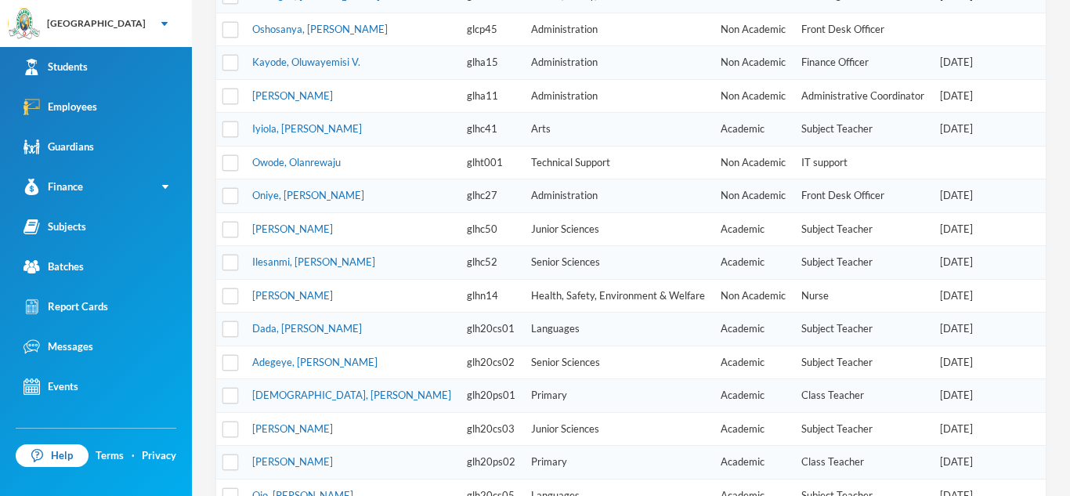
scroll to position [352, 0]
click at [333, 98] on link "[PERSON_NAME]" at bounding box center [292, 95] width 81 height 13
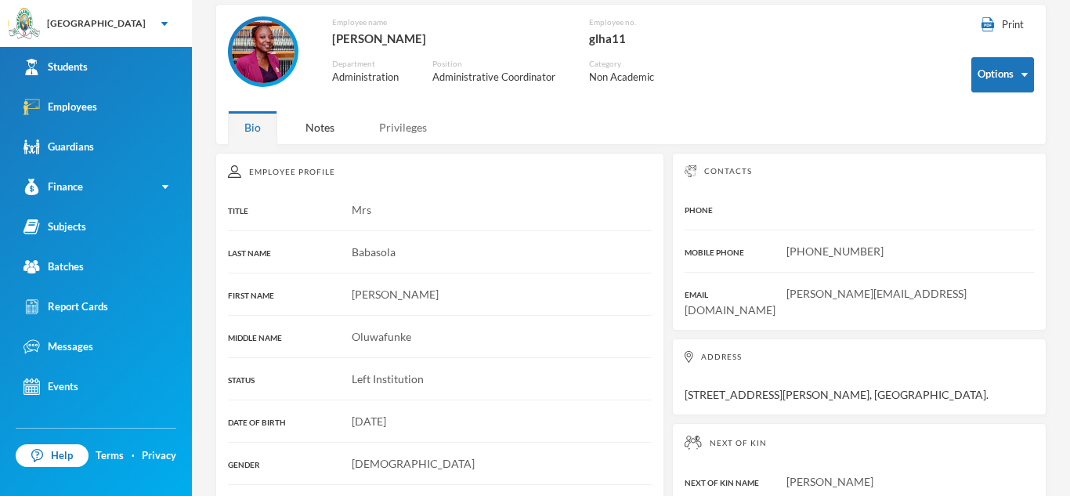
scroll to position [56, 0]
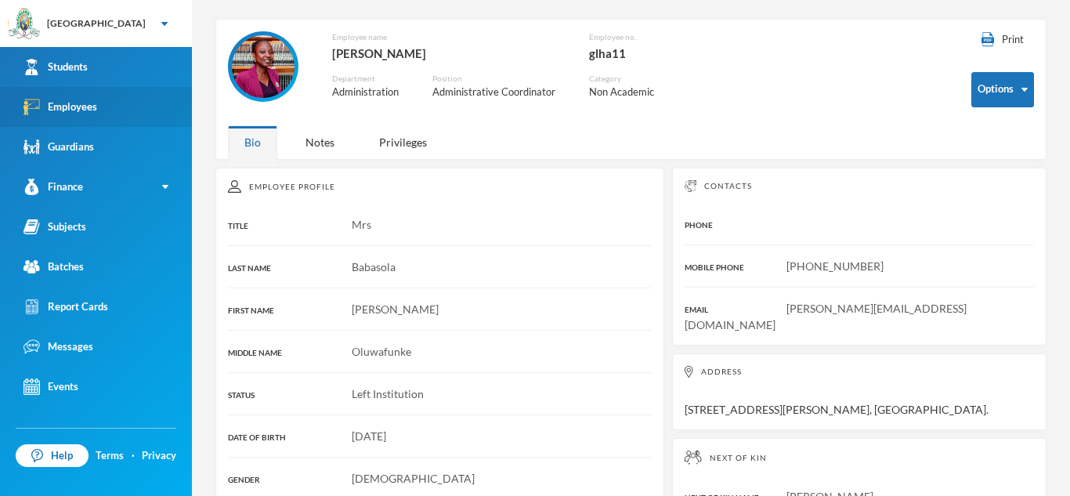
click at [142, 111] on link "Employees" at bounding box center [96, 107] width 192 height 40
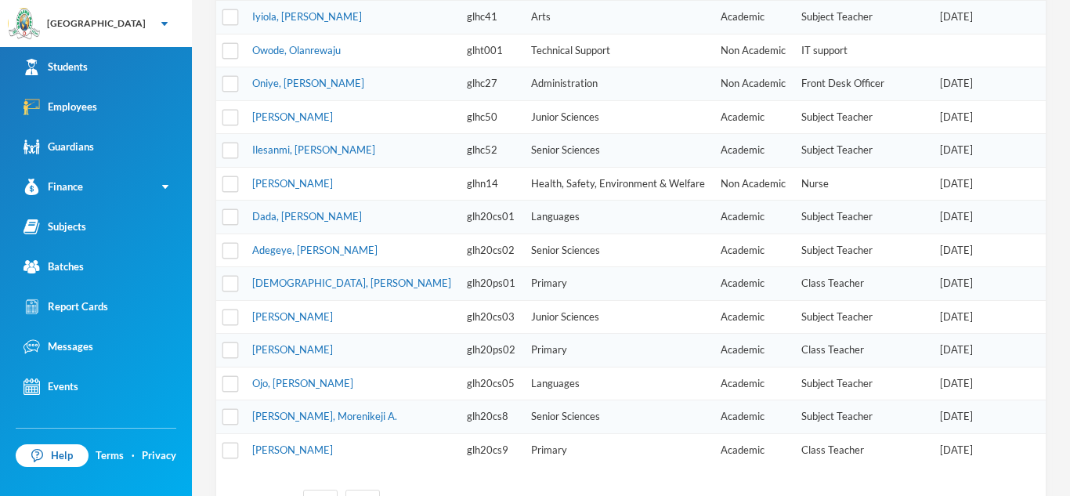
scroll to position [464, 0]
click at [313, 78] on link "Oniye, [PERSON_NAME]" at bounding box center [308, 82] width 112 height 13
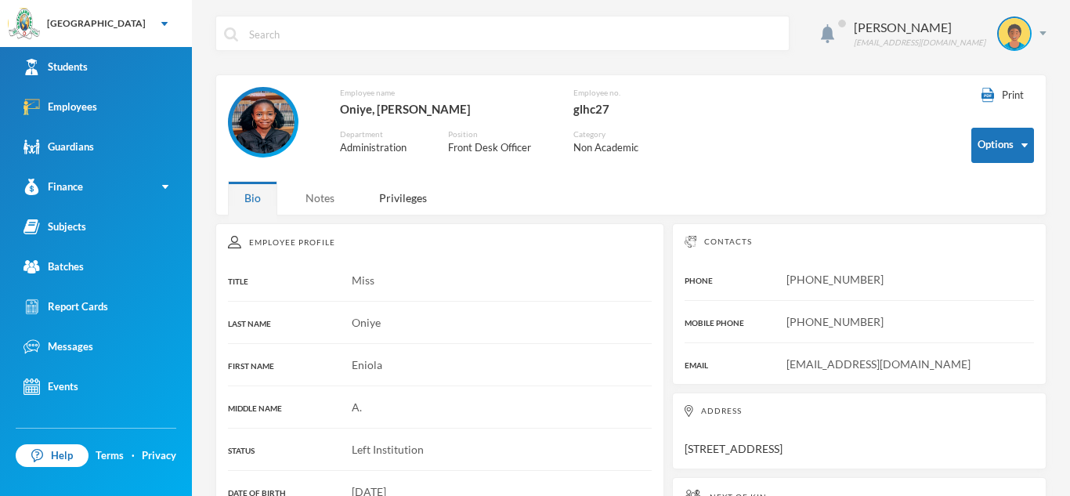
click at [326, 198] on div "Notes" at bounding box center [320, 198] width 62 height 34
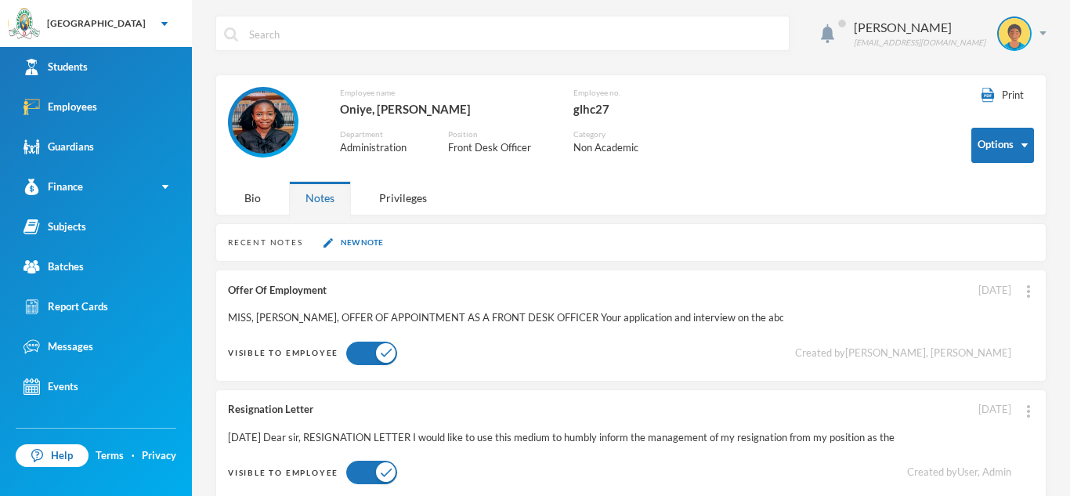
scroll to position [28, 0]
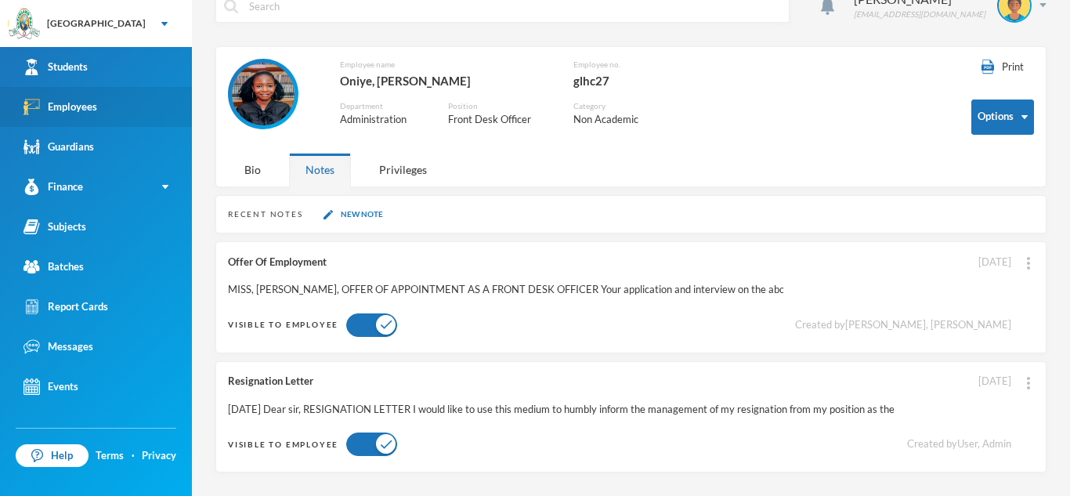
click at [161, 104] on link "Employees" at bounding box center [96, 107] width 192 height 40
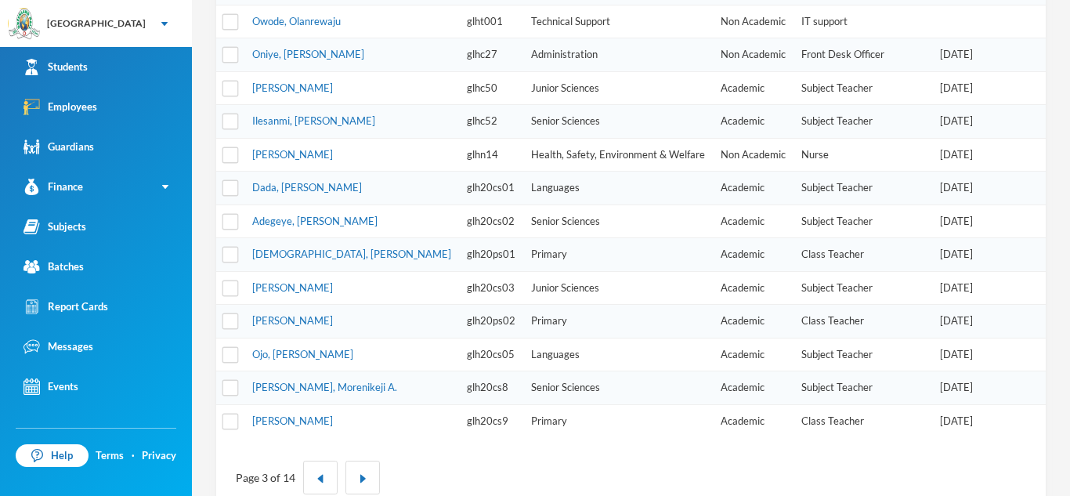
scroll to position [493, 0]
click at [333, 155] on link "[PERSON_NAME]" at bounding box center [292, 153] width 81 height 13
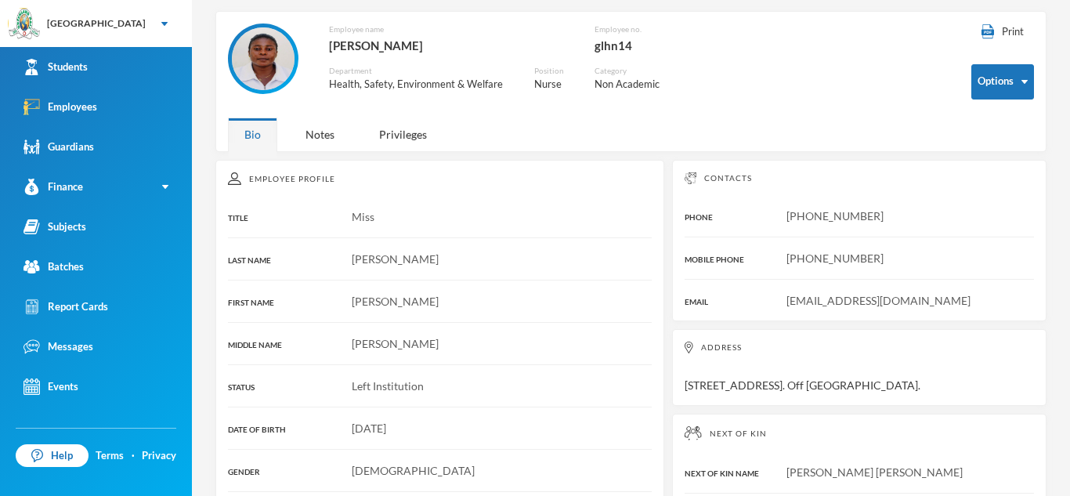
scroll to position [57, 0]
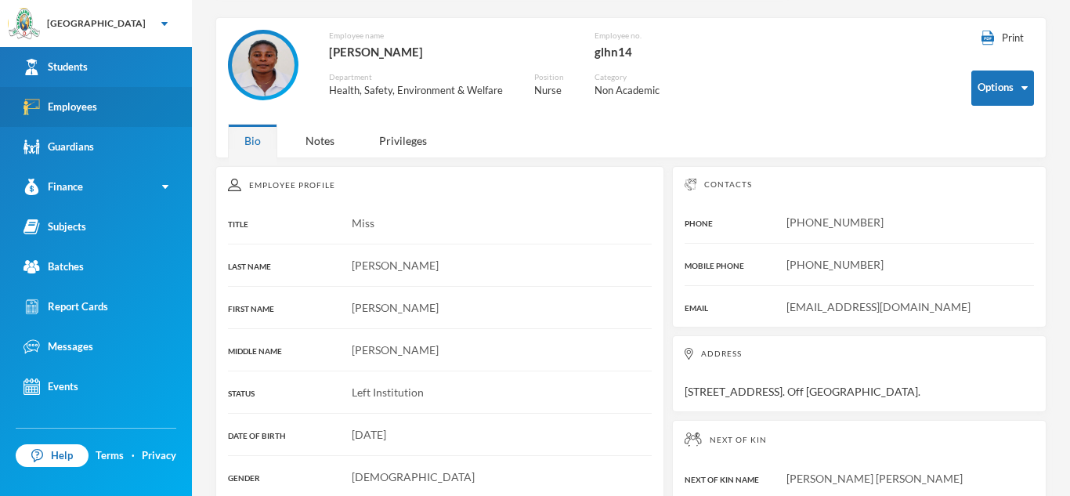
click at [79, 100] on div "Employees" at bounding box center [61, 107] width 74 height 16
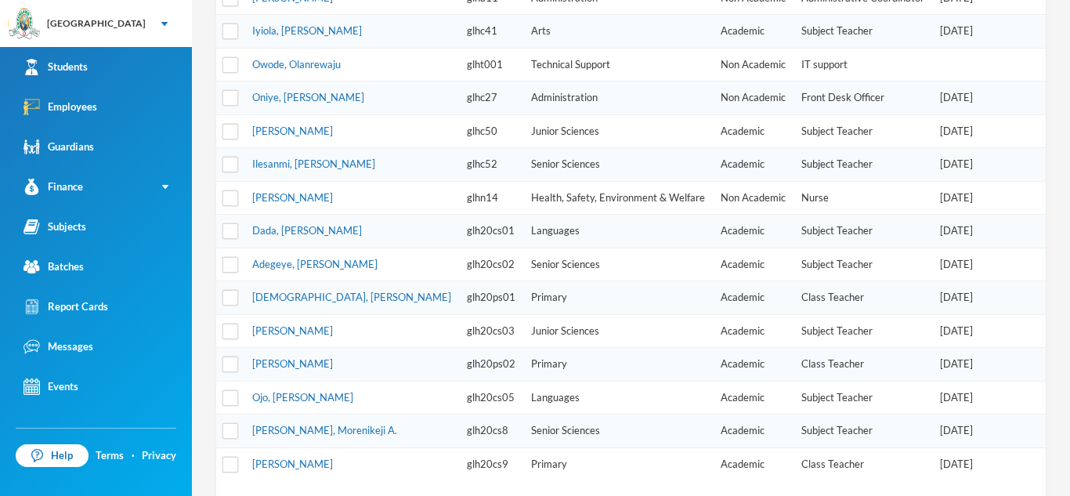
scroll to position [530, 0]
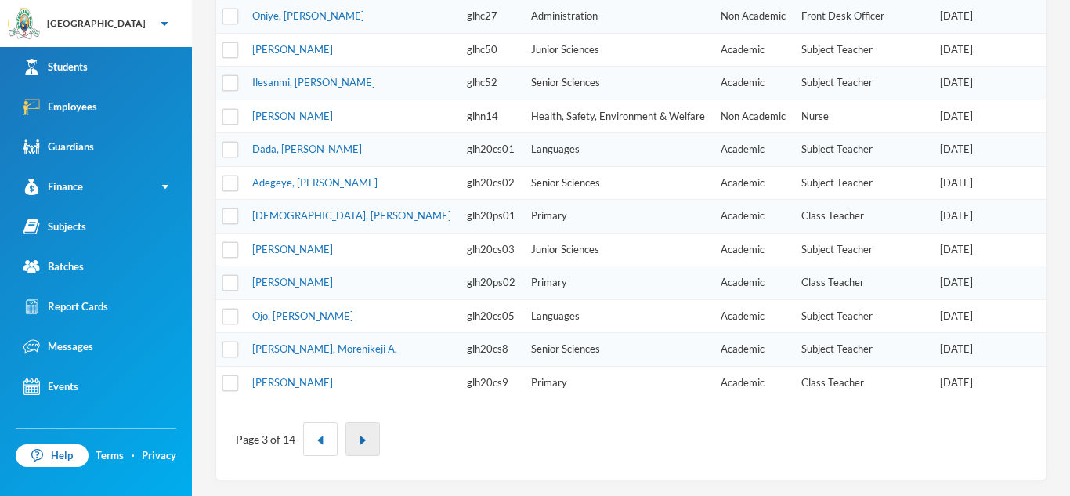
click at [357, 447] on button "button" at bounding box center [363, 439] width 34 height 34
